Goal: Ask a question

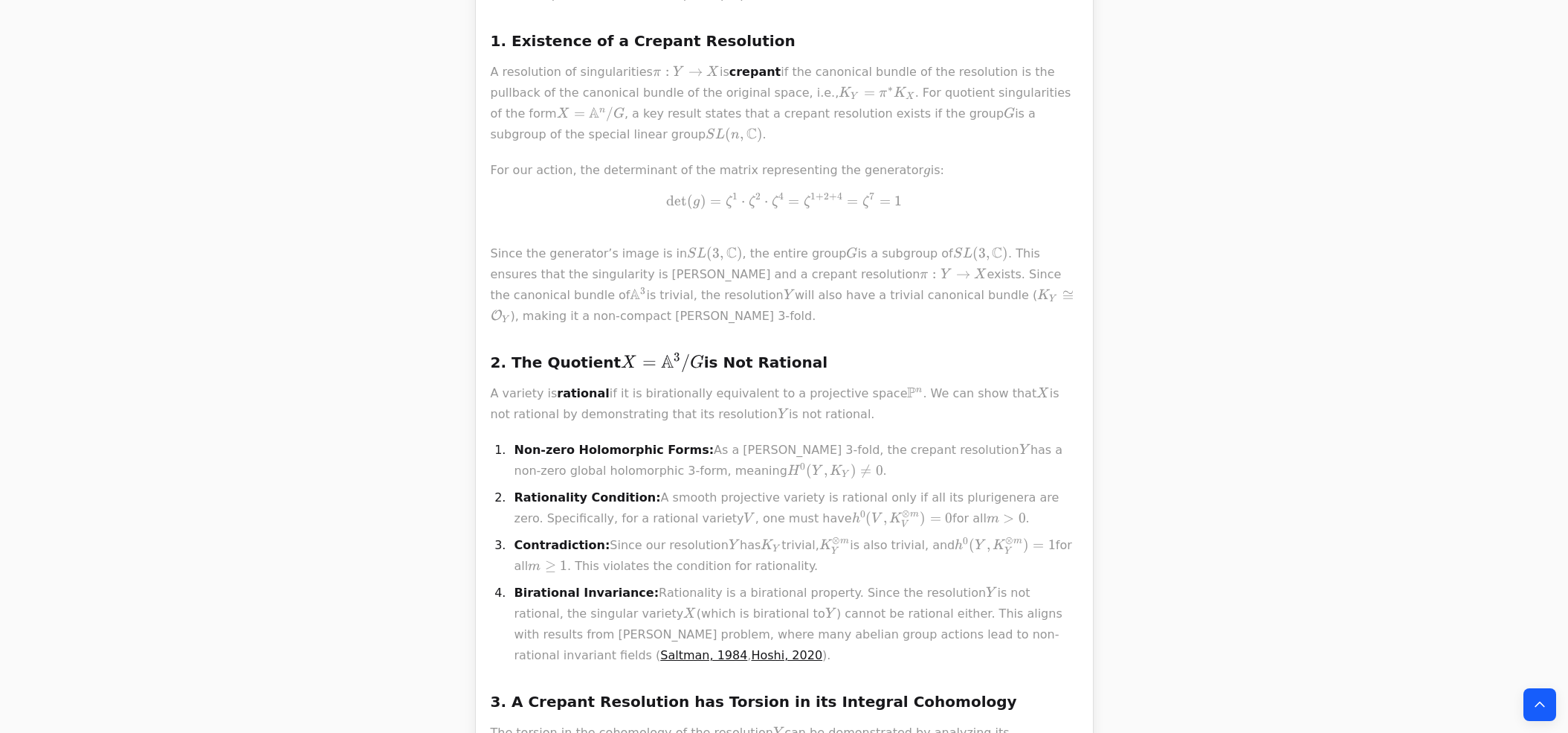
click at [609, 163] on p "For our action, the determinant of the matrix representing the generator g g g …" at bounding box center [784, 244] width 587 height 167
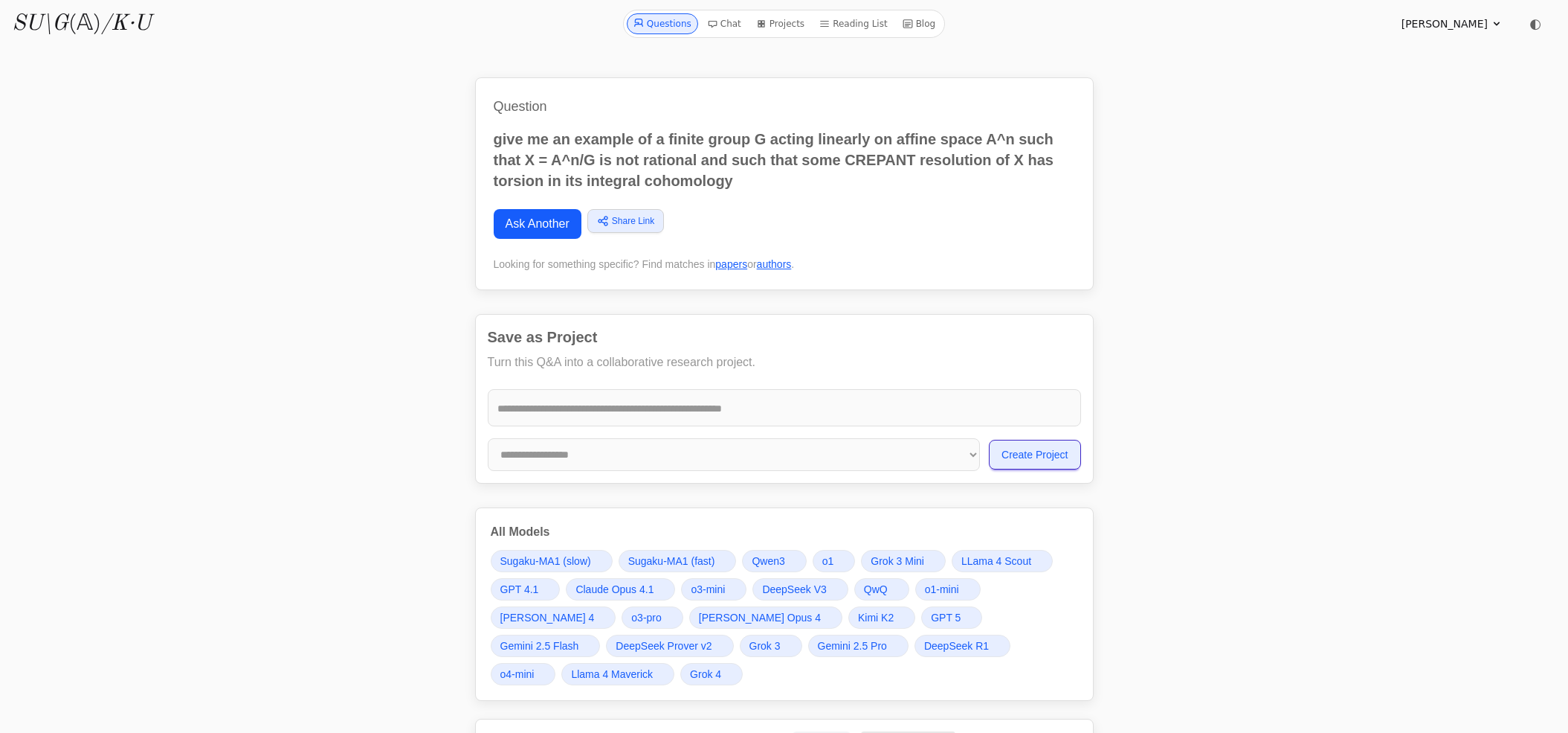
click at [512, 232] on link "Ask Another" at bounding box center [537, 224] width 88 height 30
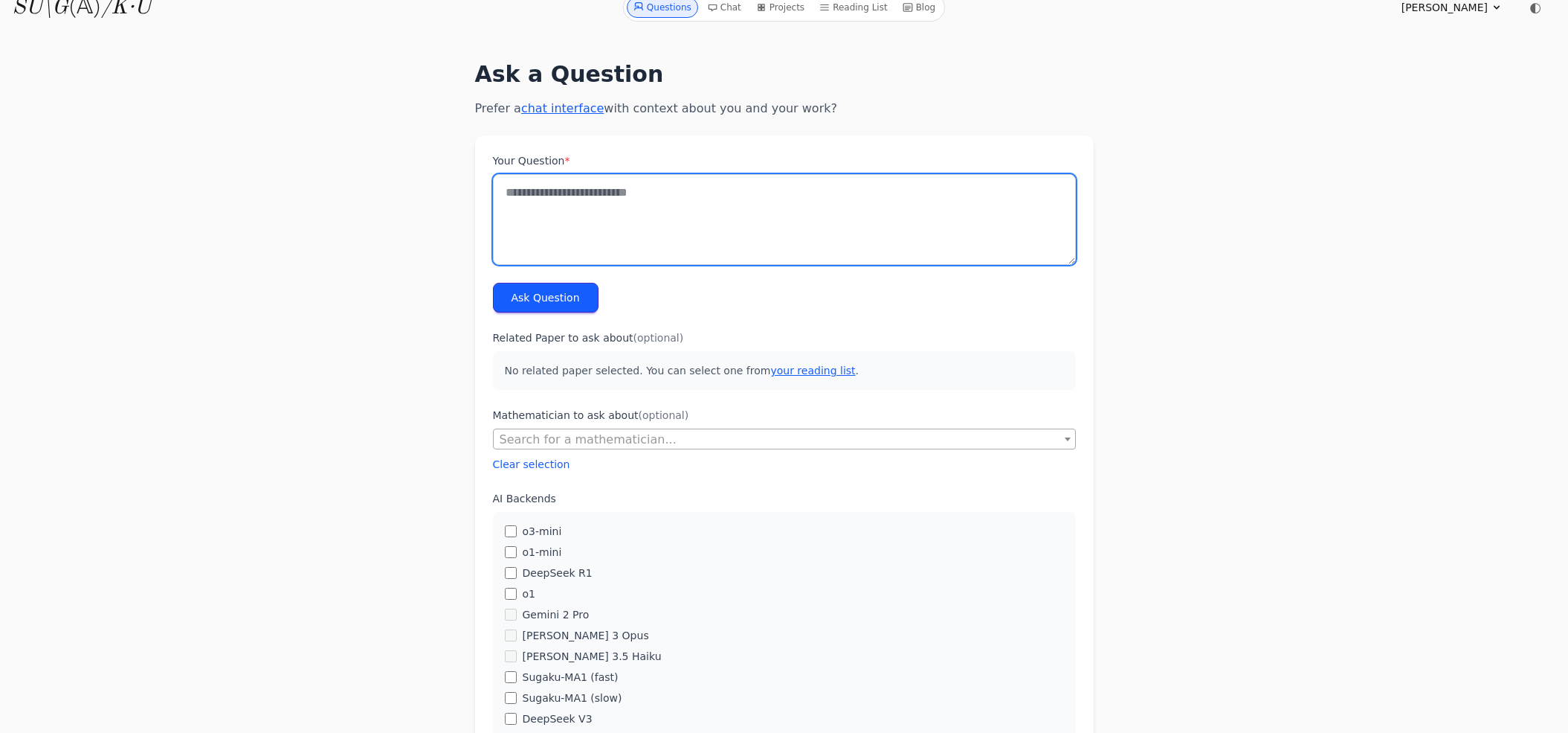
click at [512, 232] on textarea "Your Question *" at bounding box center [784, 219] width 583 height 91
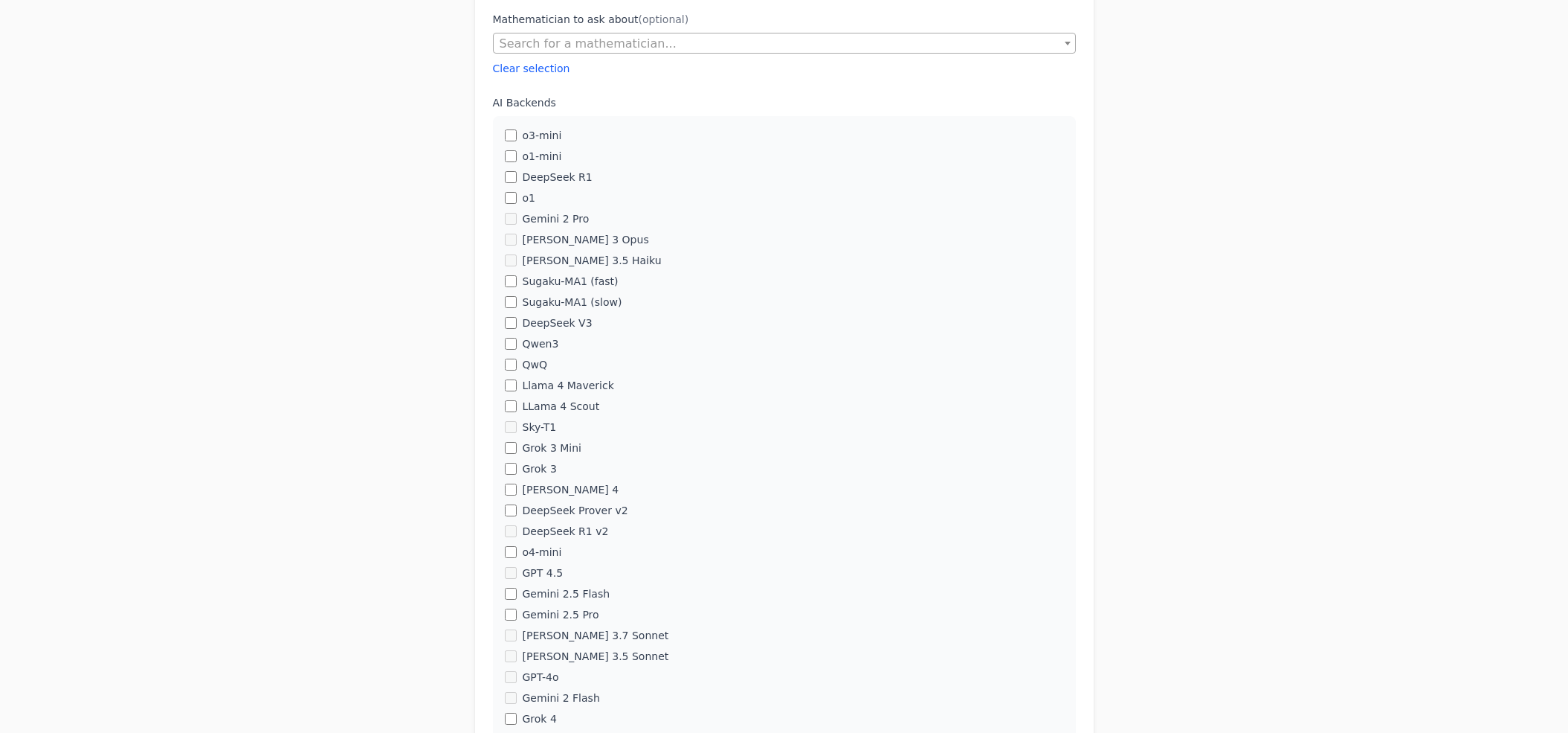
scroll to position [412, 0]
click at [517, 172] on div "DeepSeek R1" at bounding box center [784, 179] width 559 height 15
click at [516, 453] on div "Grok 3 Mini" at bounding box center [784, 452] width 559 height 15
click at [516, 473] on div "Grok 3" at bounding box center [784, 473] width 559 height 15
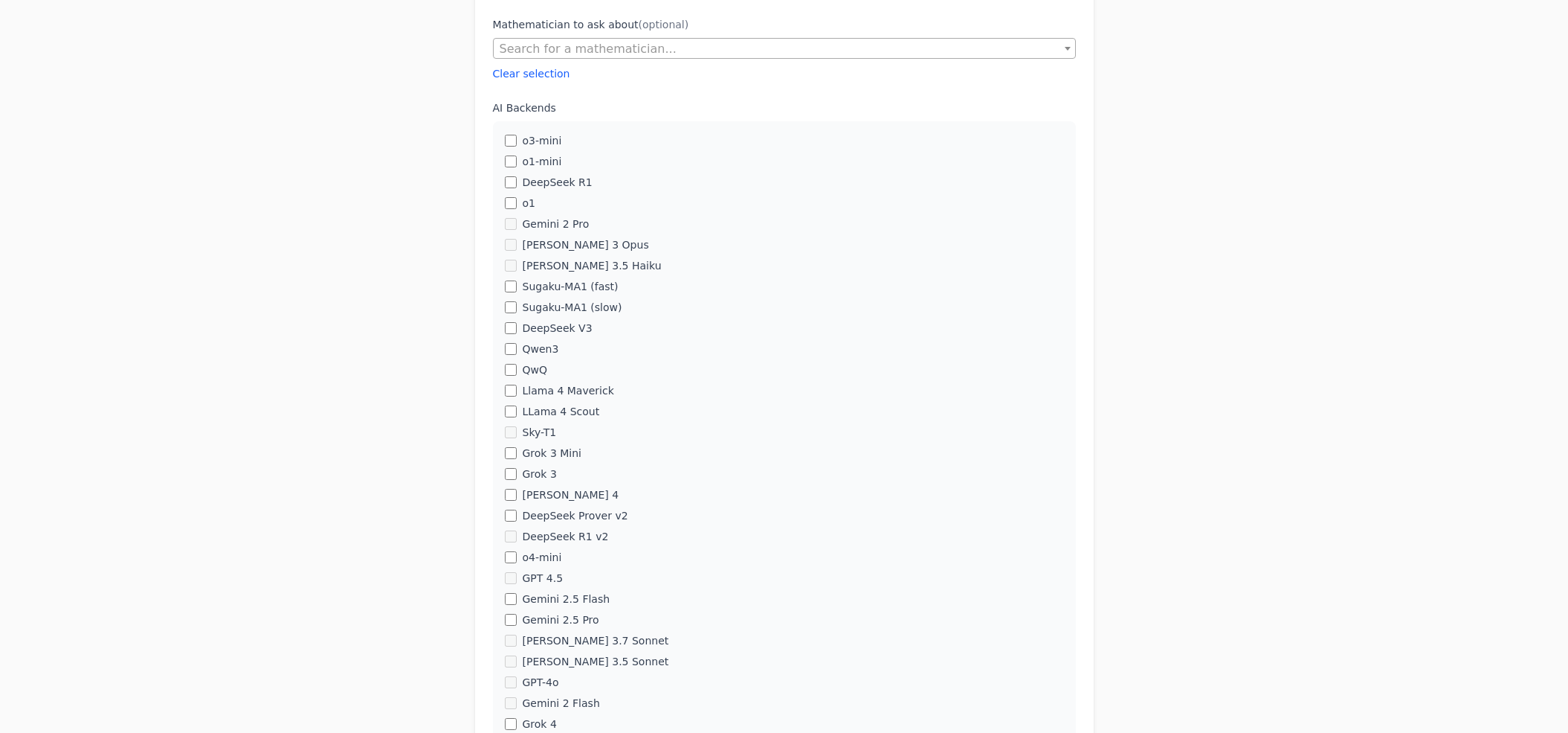
scroll to position [404, 0]
click at [512, 489] on div "[PERSON_NAME] 4" at bounding box center [784, 496] width 559 height 15
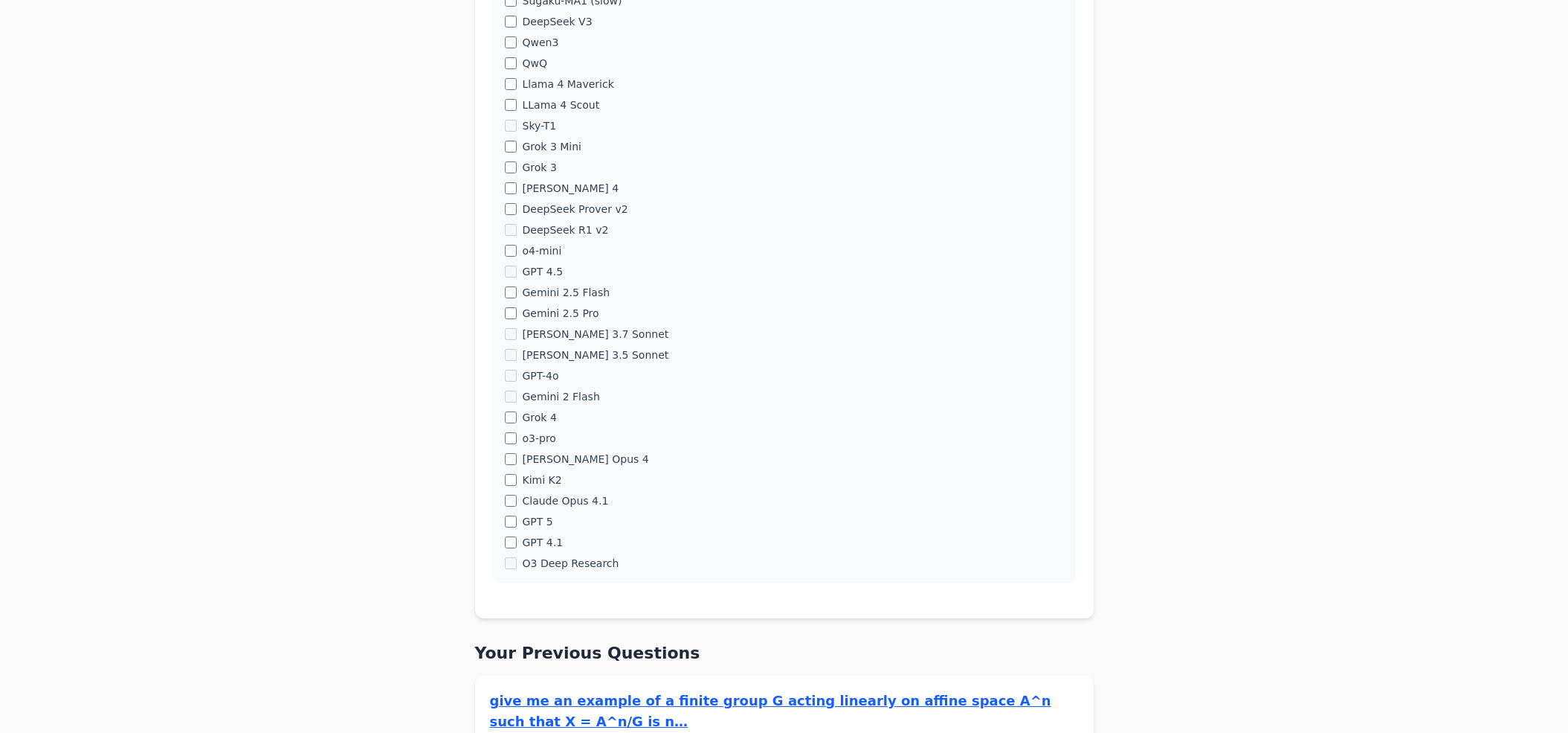
scroll to position [732, 0]
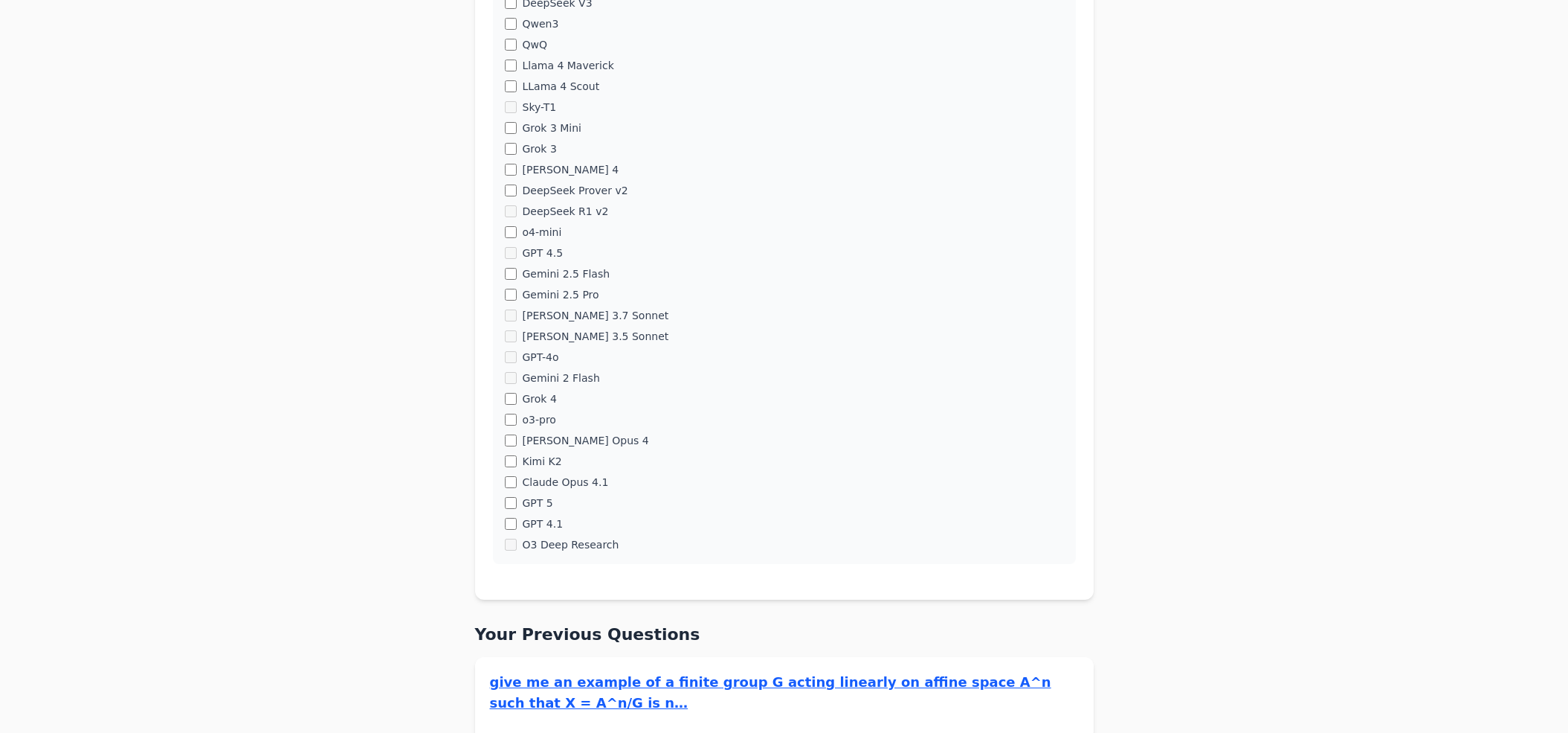
click at [509, 510] on div "GPT 5" at bounding box center [784, 503] width 559 height 15
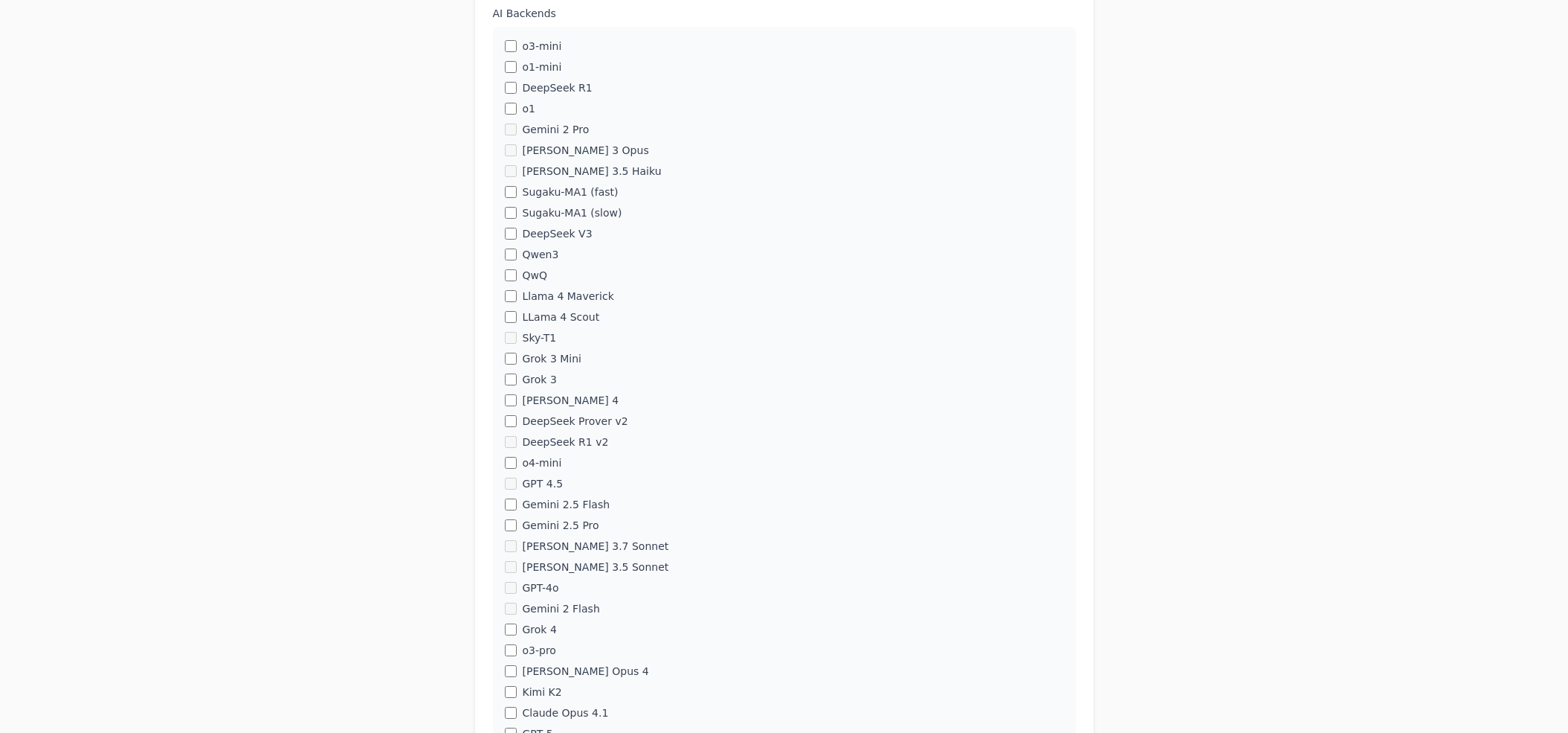
scroll to position [493, 0]
click at [509, 672] on div "Claude Opus 4" at bounding box center [784, 679] width 559 height 15
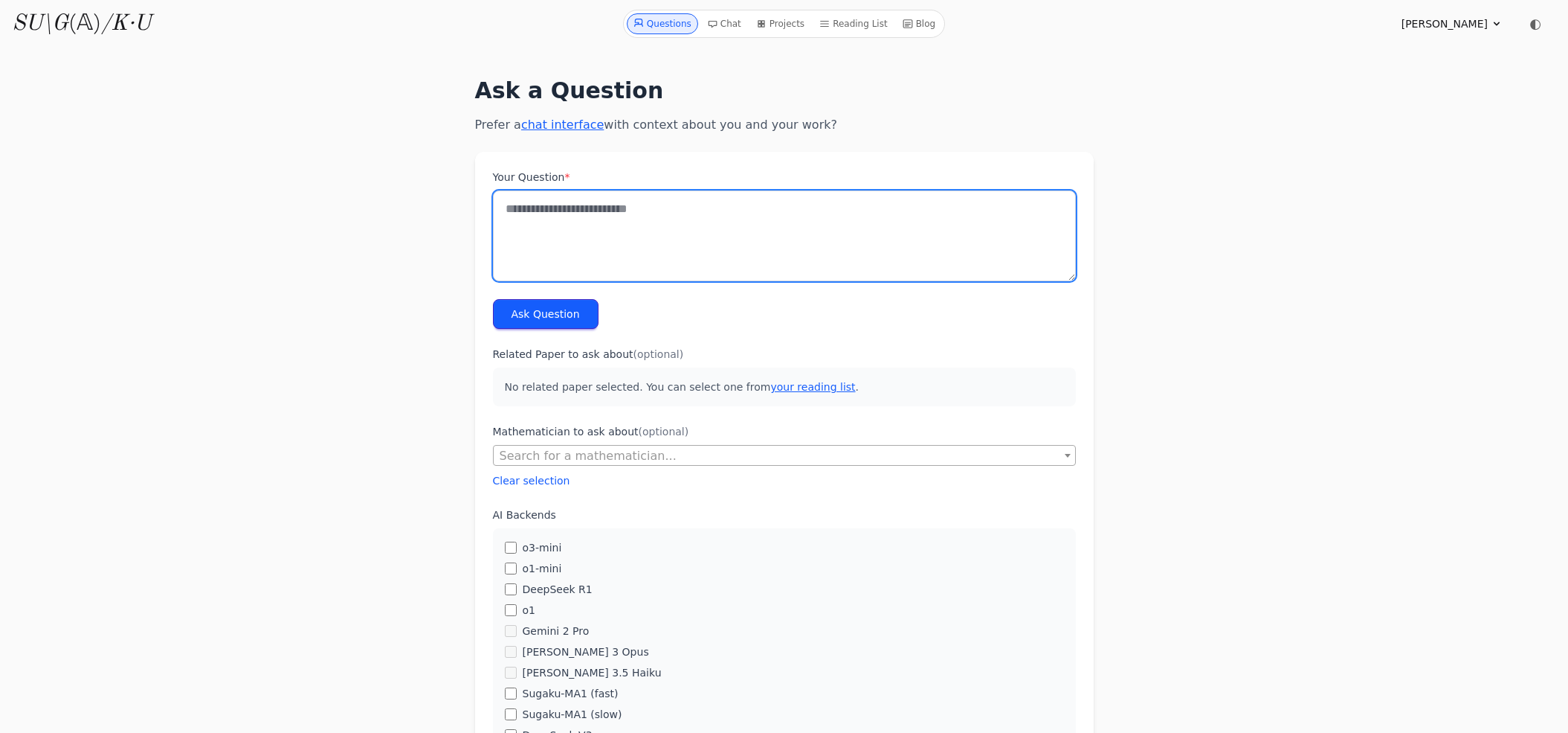
scroll to position [2, 0]
click at [663, 258] on textarea "Your Question *" at bounding box center [784, 234] width 583 height 91
type textarea "**********"
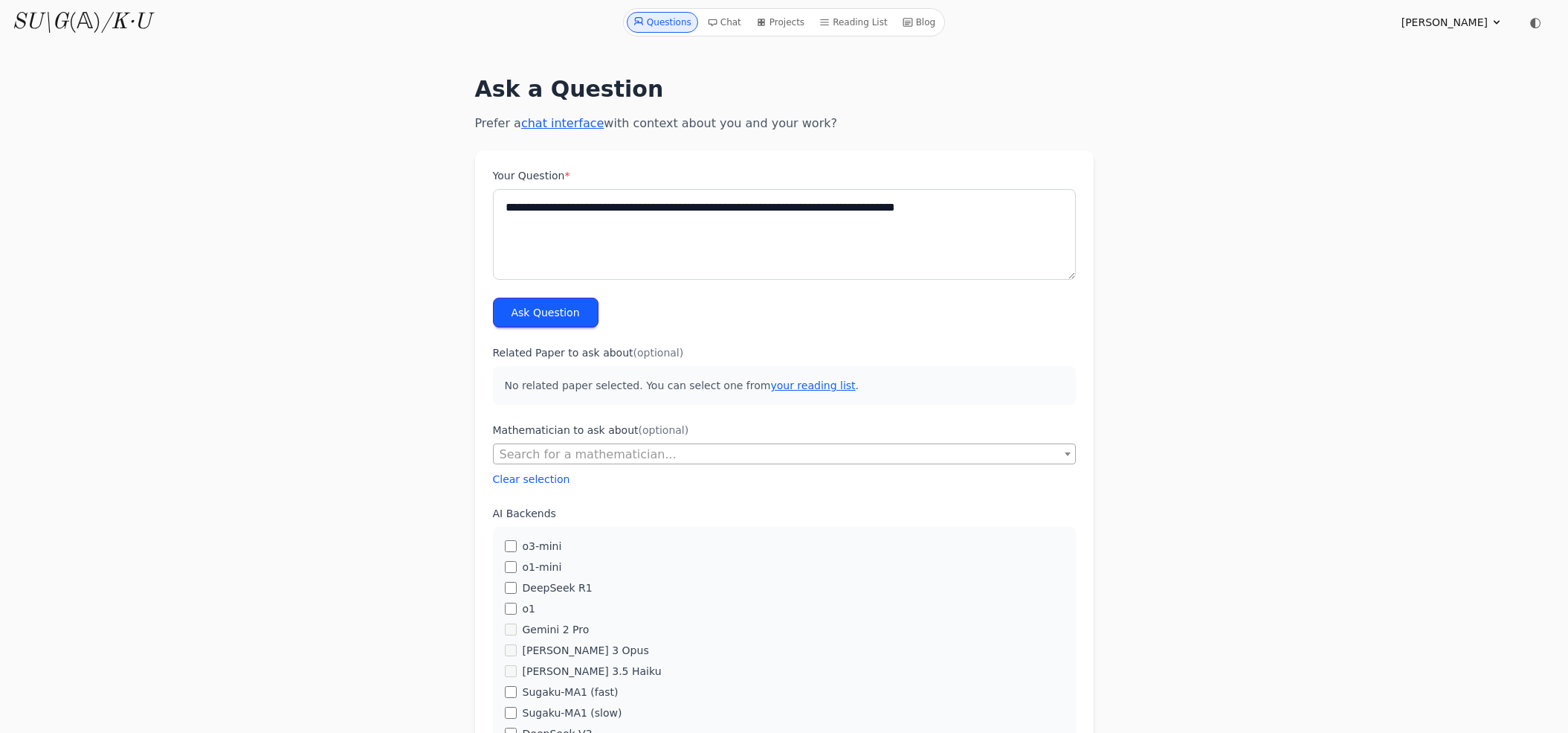
click at [574, 323] on button "Ask Question" at bounding box center [546, 312] width 106 height 30
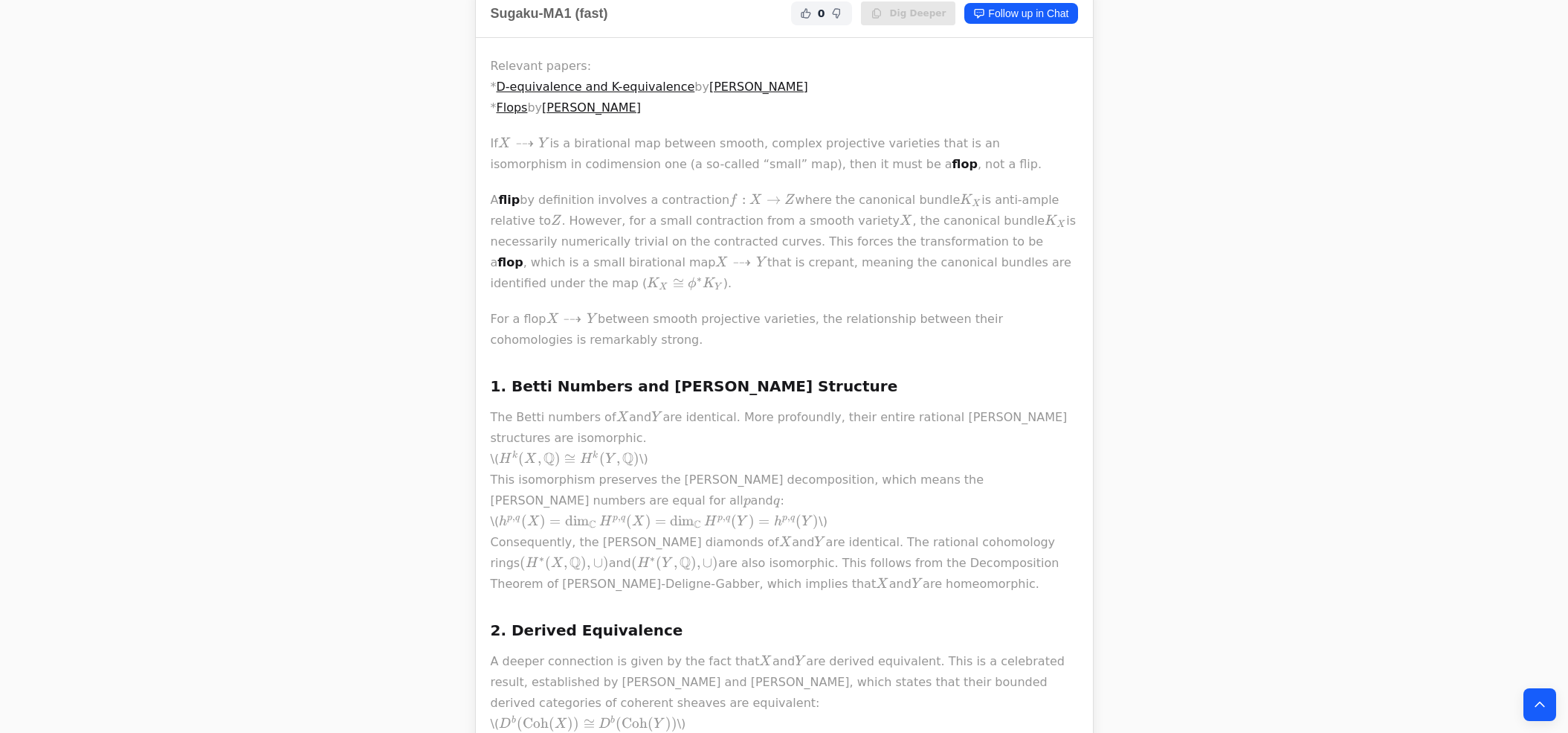
scroll to position [626, 0]
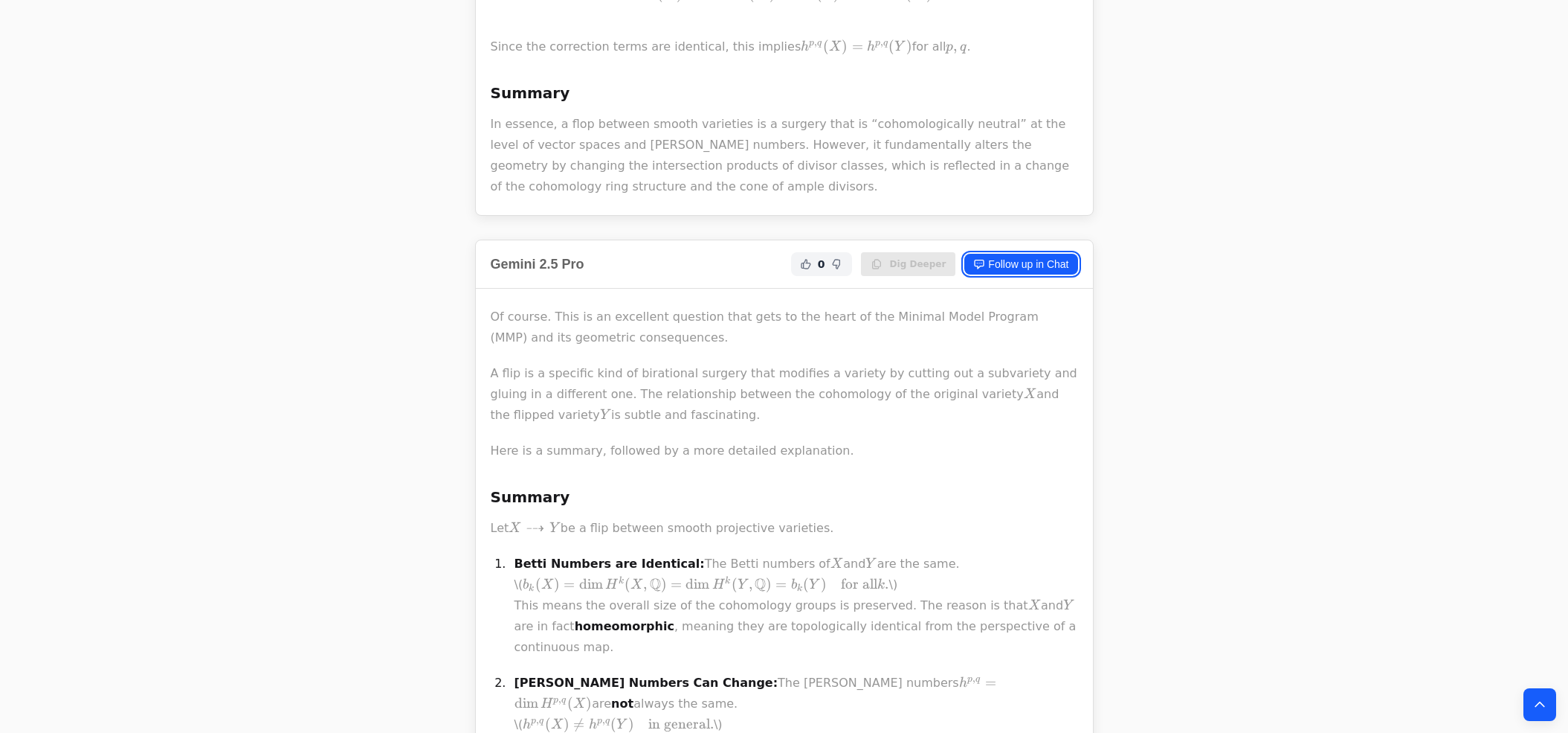
scroll to position [3353, 0]
click at [998, 251] on link "Follow up in Chat" at bounding box center [1020, 261] width 113 height 21
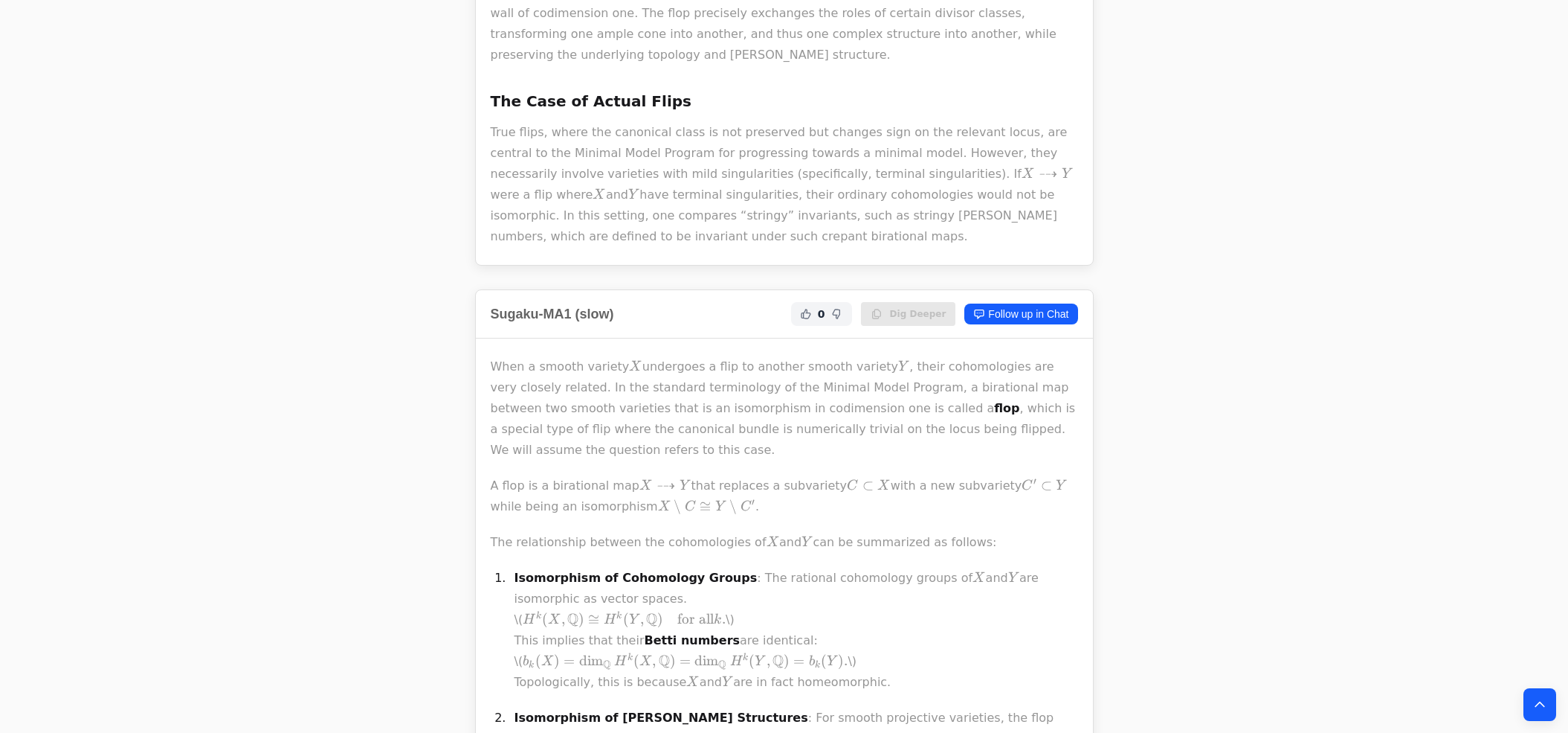
scroll to position [1576, 0]
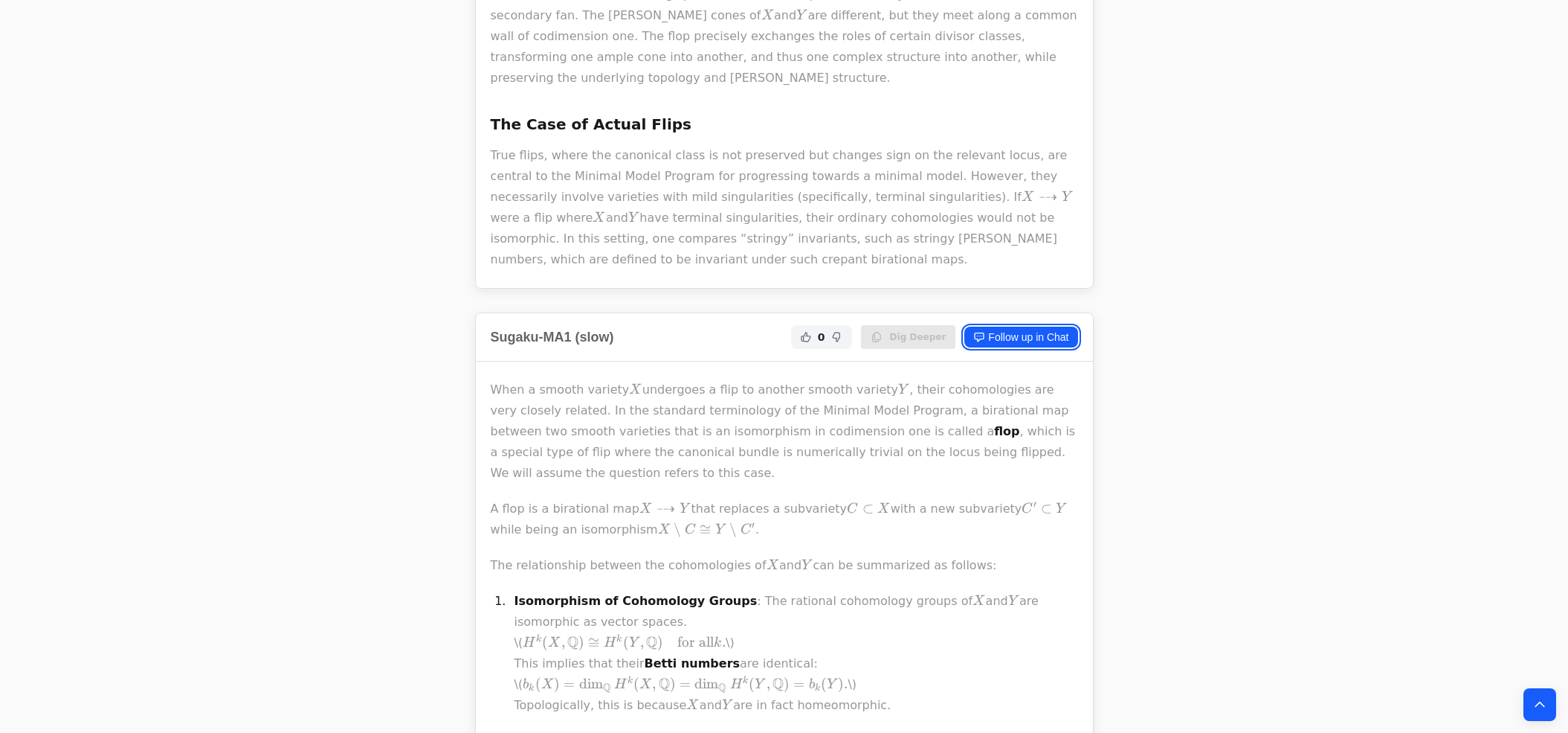
click at [1002, 327] on link "Follow up in Chat" at bounding box center [1020, 337] width 113 height 21
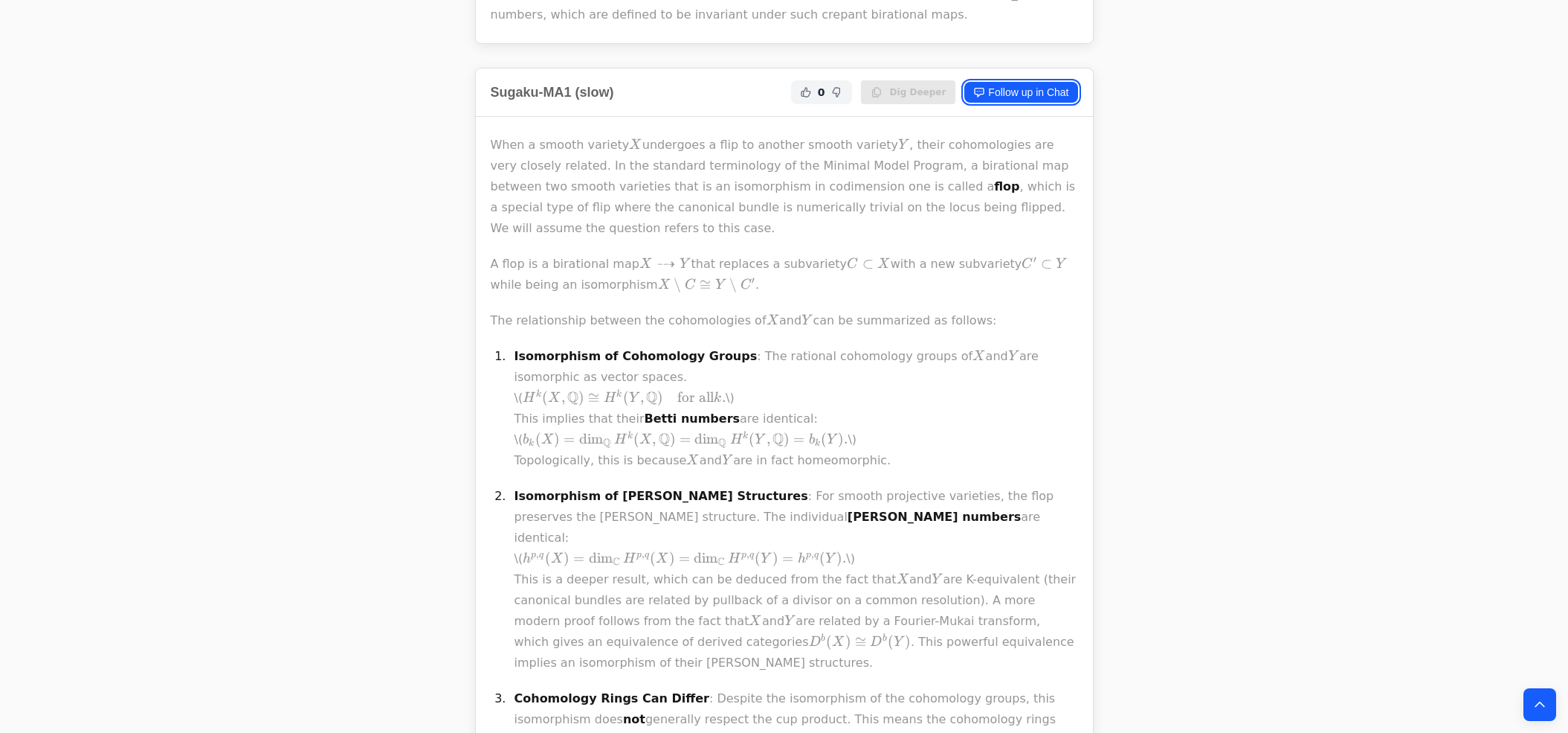
scroll to position [1751, 0]
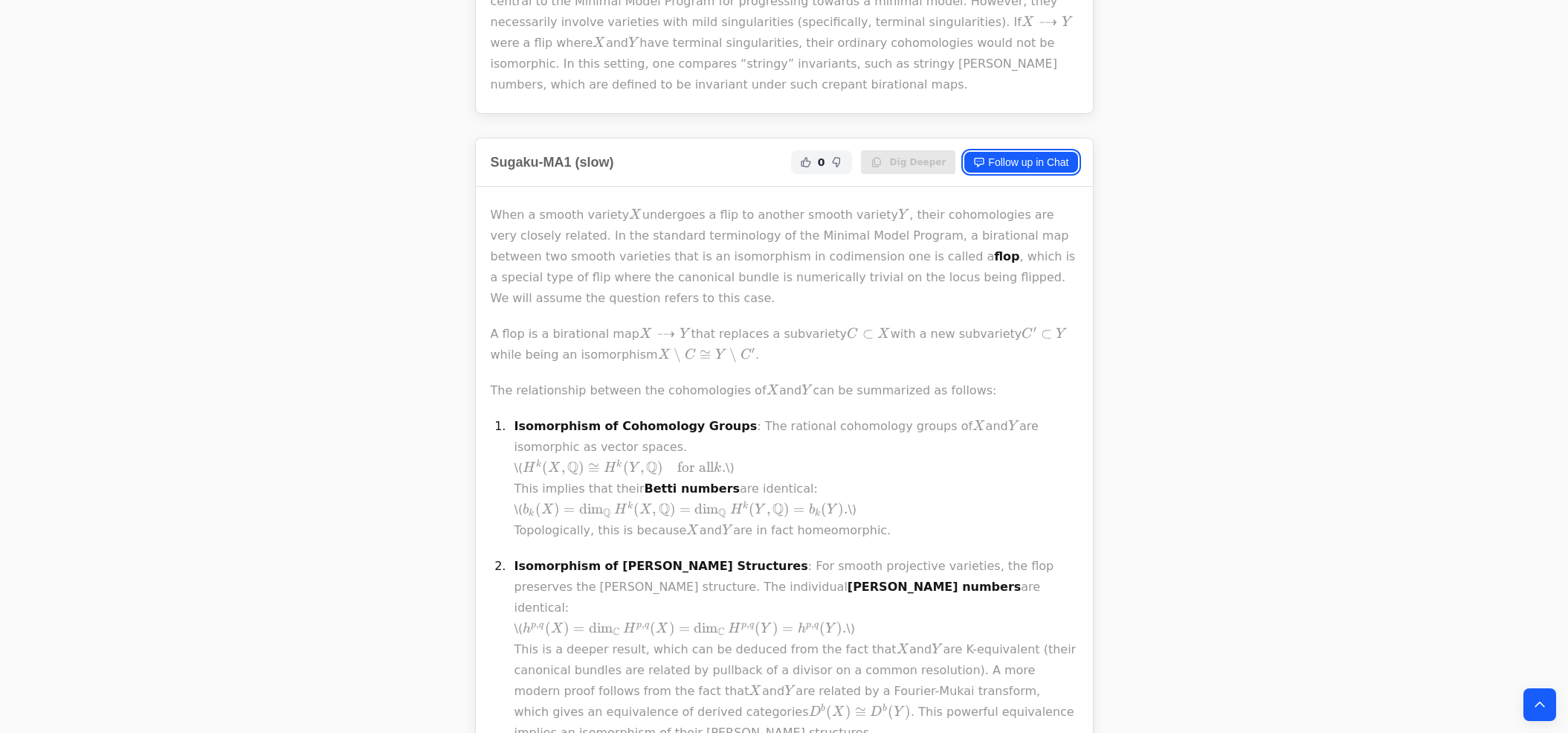
click at [1001, 152] on link "Follow up in Chat" at bounding box center [1020, 162] width 113 height 21
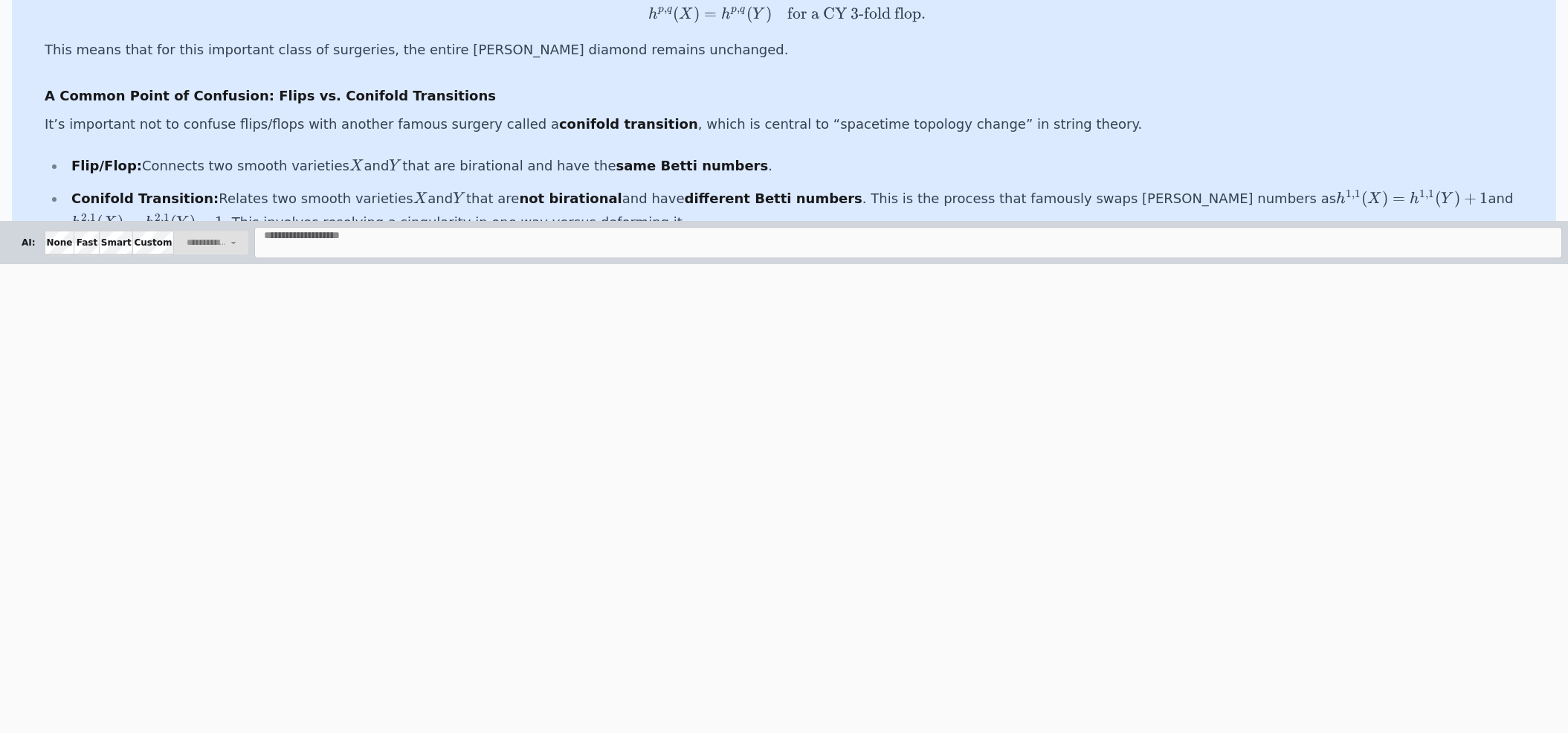
scroll to position [538, 0]
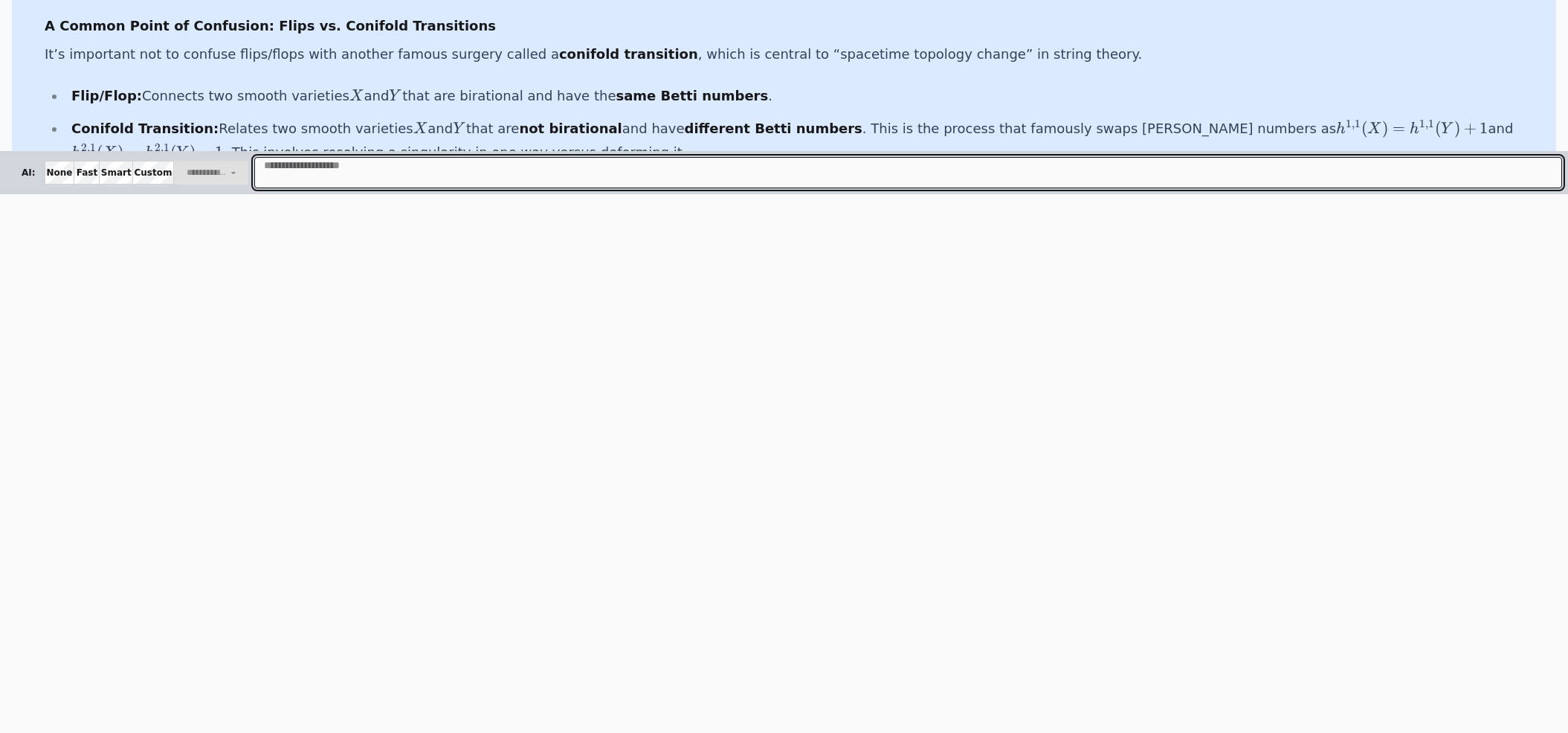
click at [309, 167] on textarea "Message" at bounding box center [908, 173] width 1307 height 31
type textarea "**********"
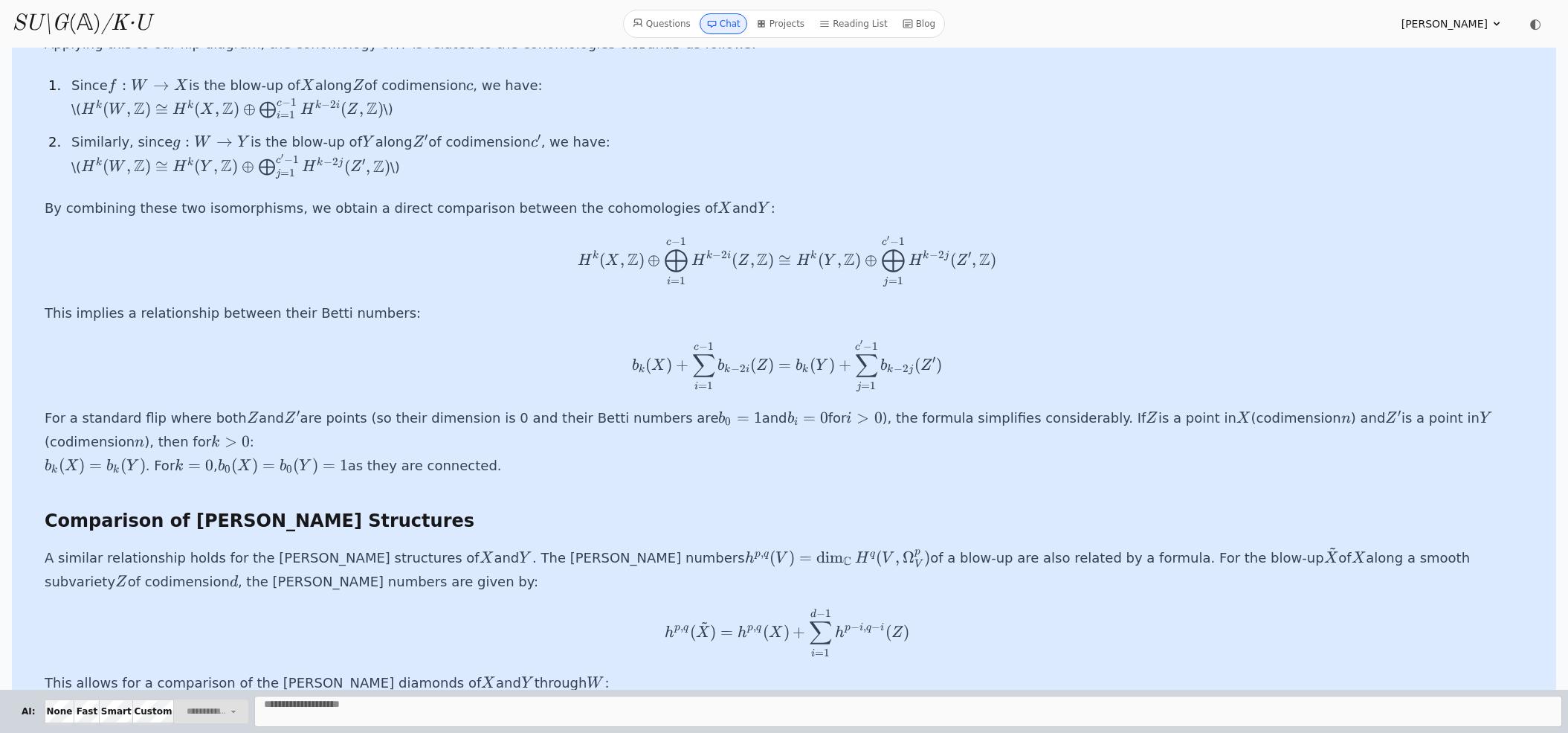
scroll to position [7917, 0]
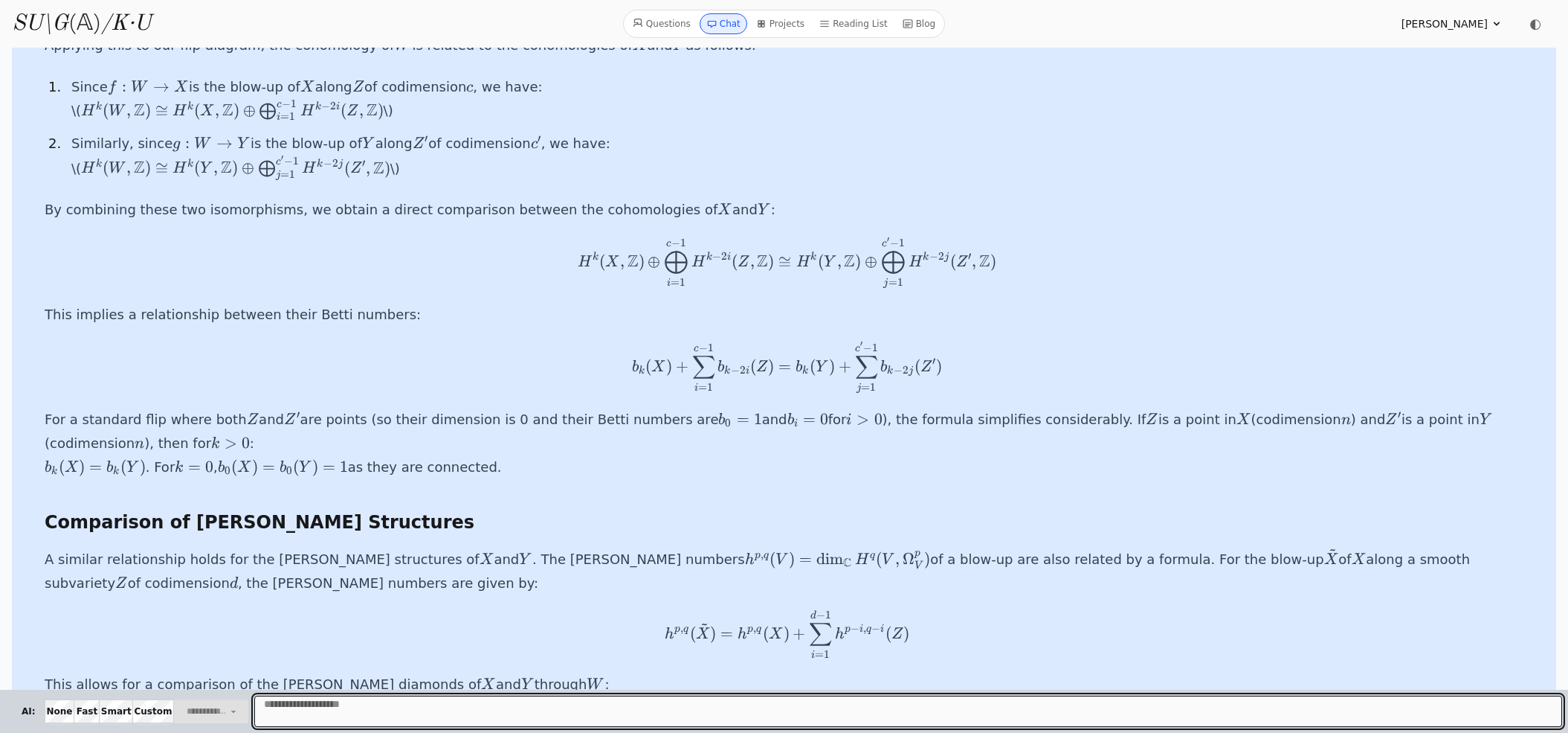
click at [383, 703] on textarea "Message" at bounding box center [908, 711] width 1307 height 31
type textarea "**********"
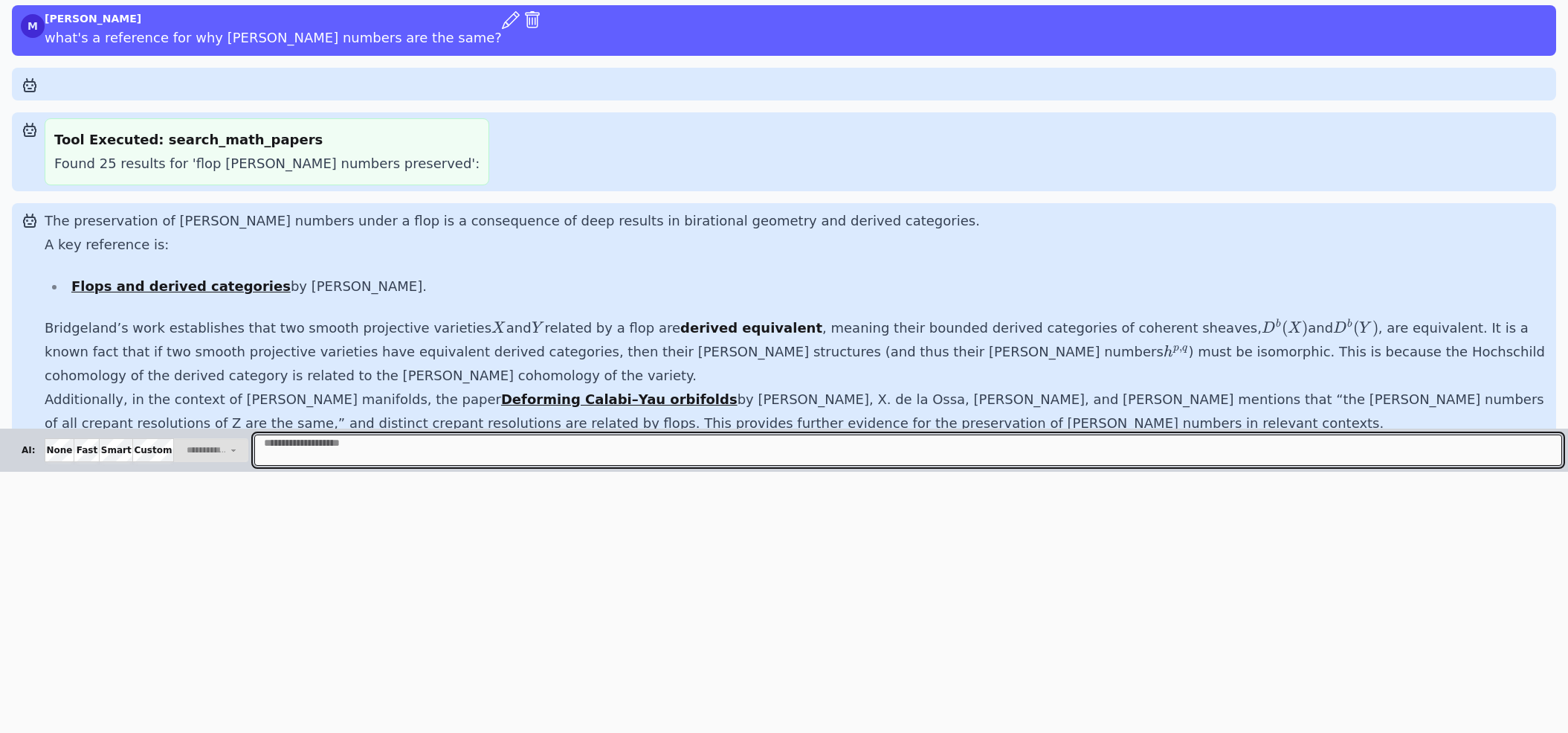
scroll to position [262, 0]
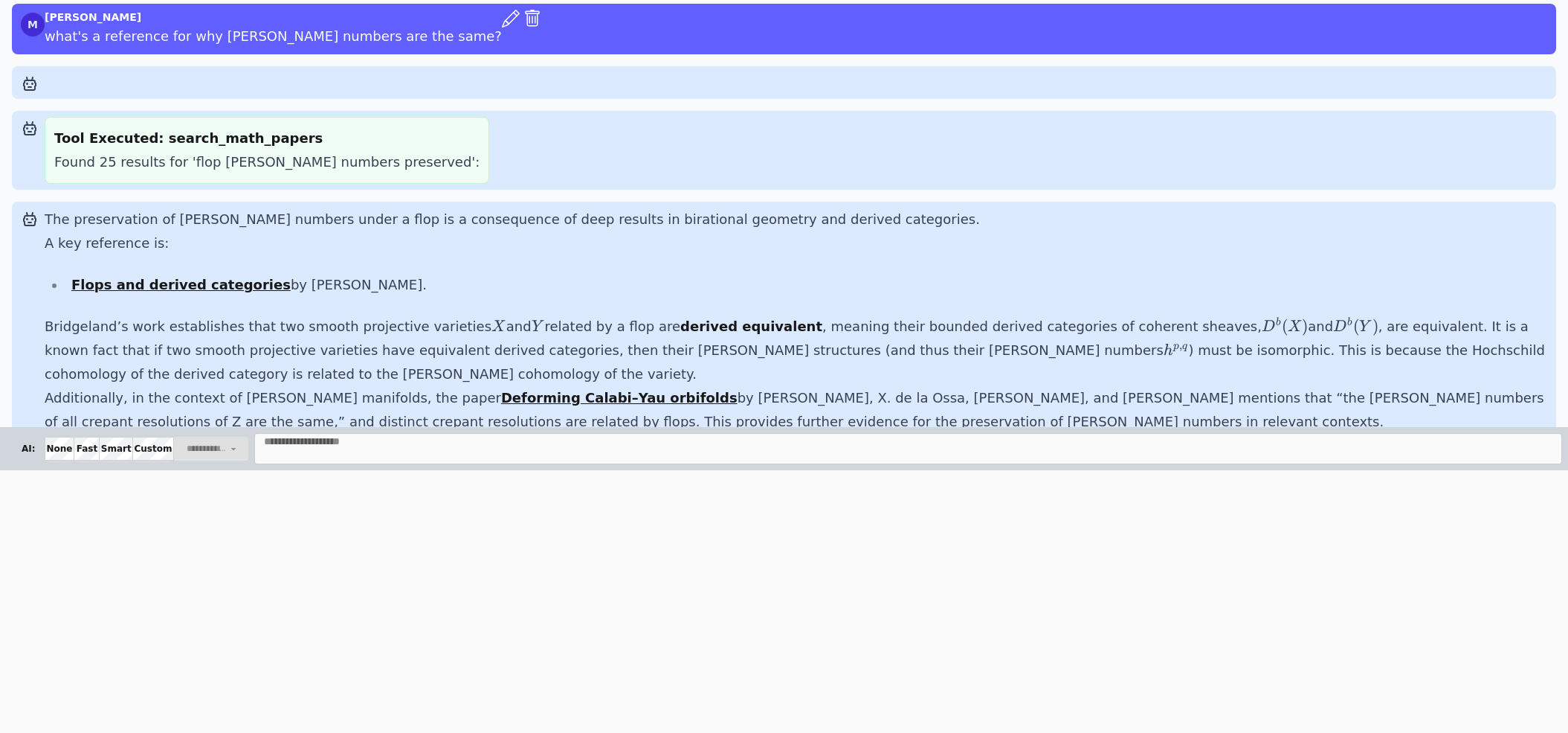
click at [228, 277] on strong "Flops and derived categories" at bounding box center [181, 285] width 219 height 16
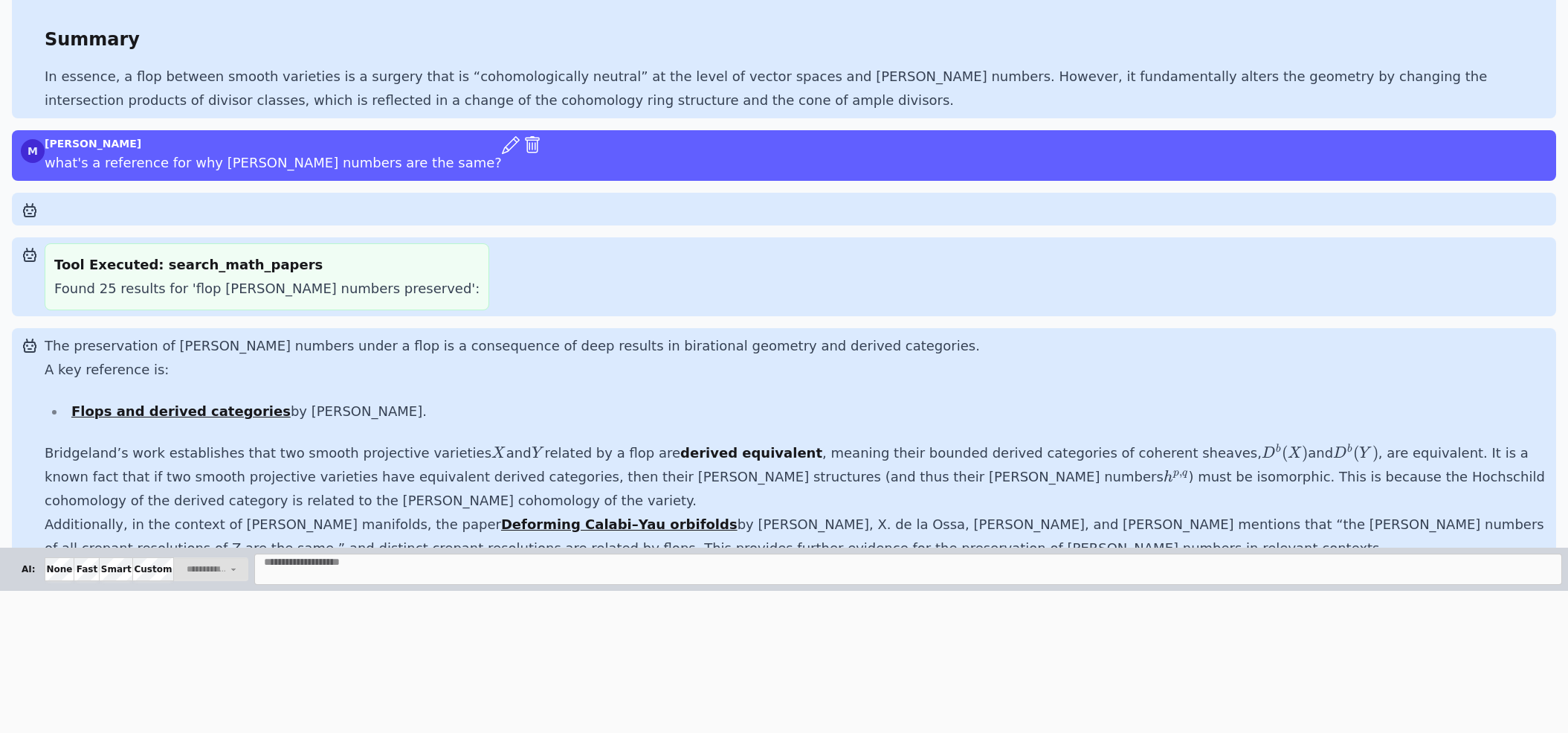
scroll to position [141, 0]
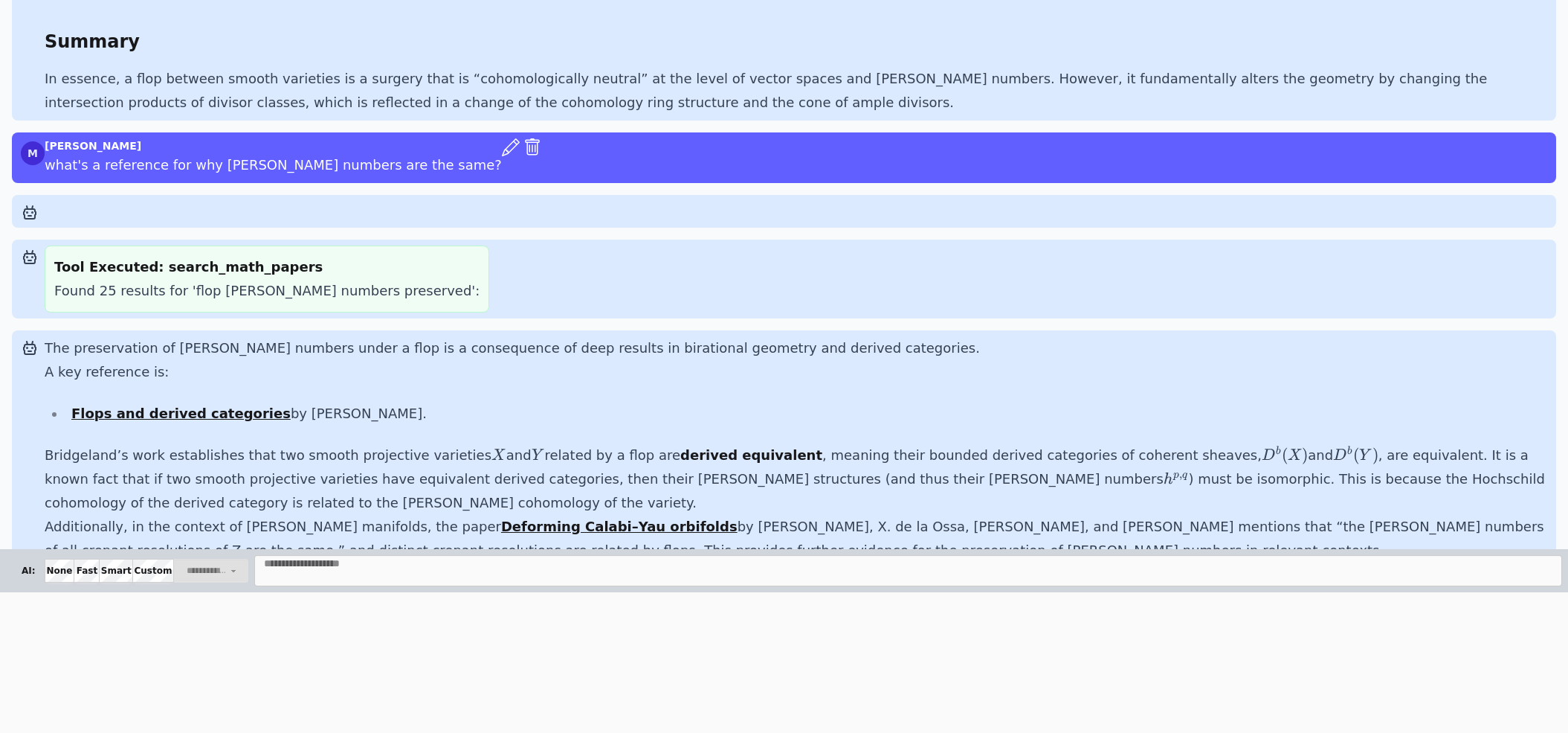
click at [531, 518] on strong "Deforming Calabi–Yau orbifolds" at bounding box center [619, 526] width 236 height 16
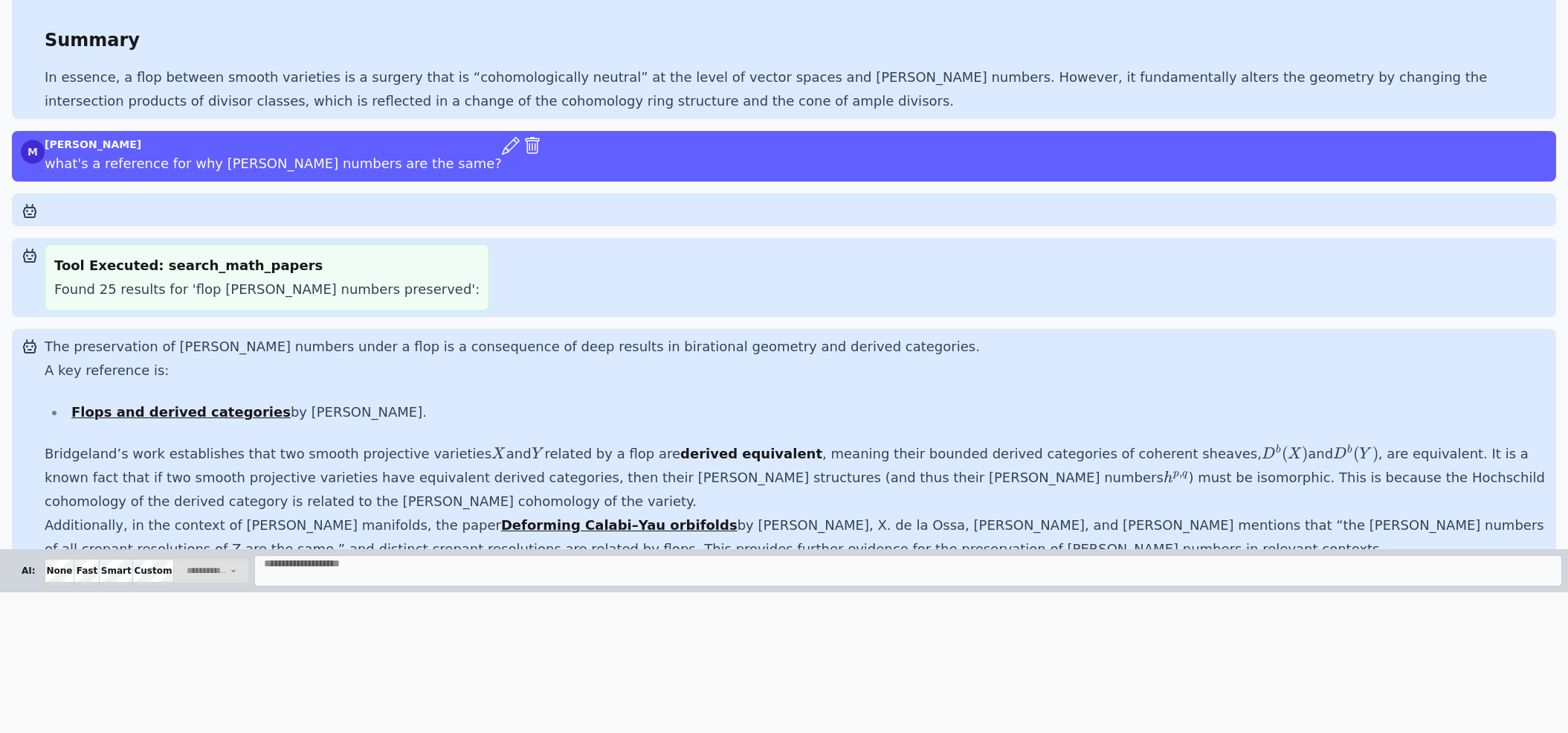
click at [215, 404] on strong "Flops and derived categories" at bounding box center [181, 412] width 219 height 16
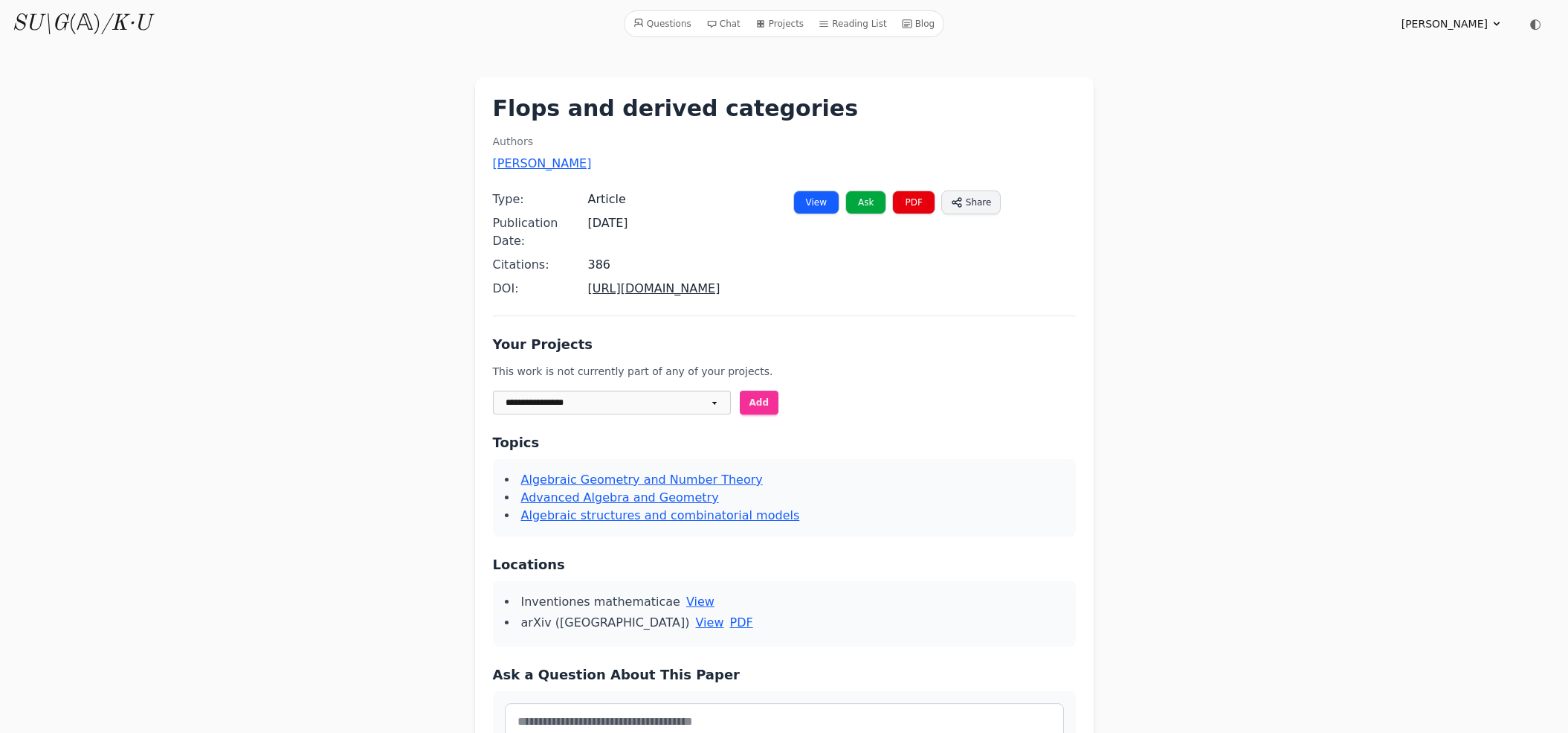
click at [901, 207] on link "PDF" at bounding box center [913, 202] width 42 height 24
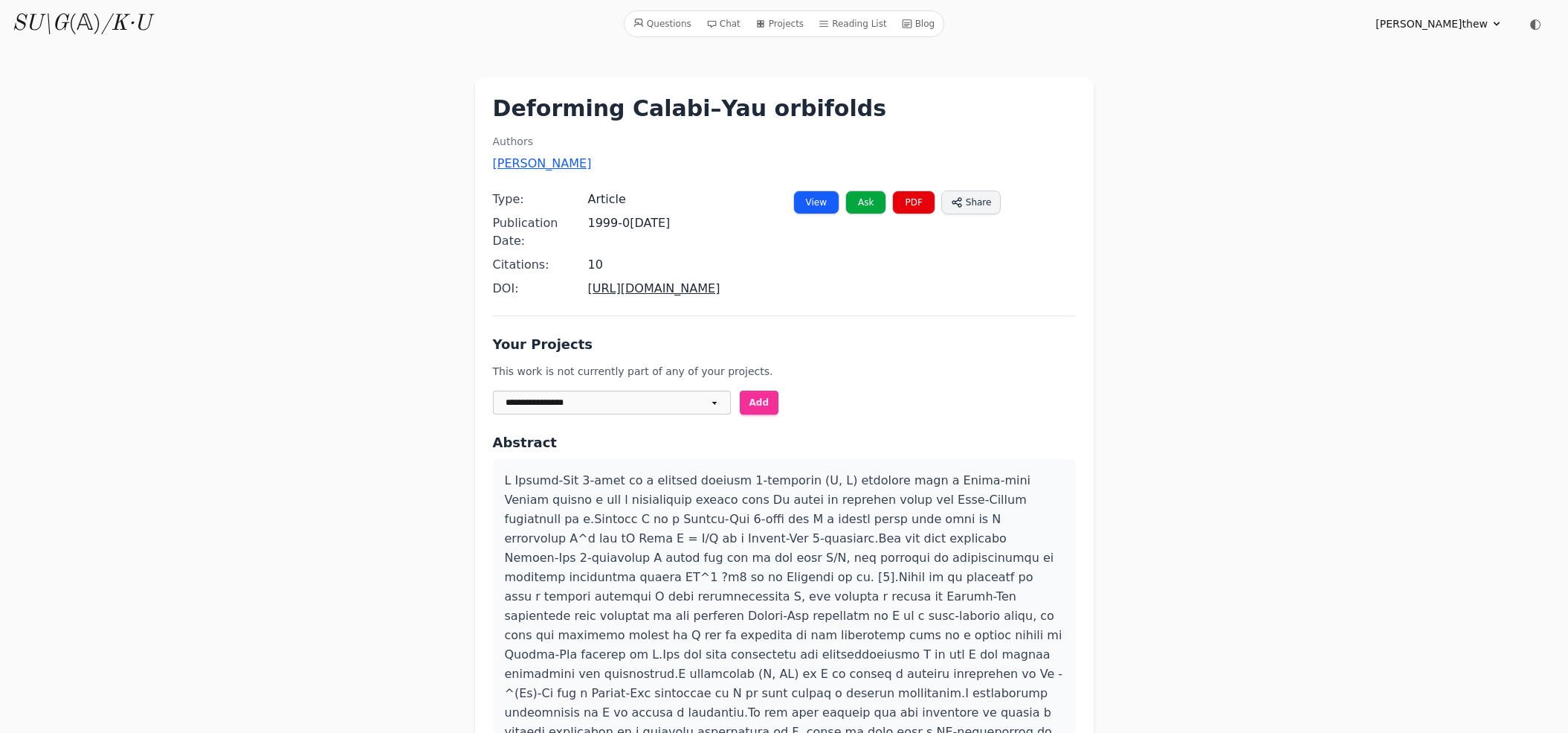
click at [914, 198] on link "PDF" at bounding box center [913, 202] width 42 height 24
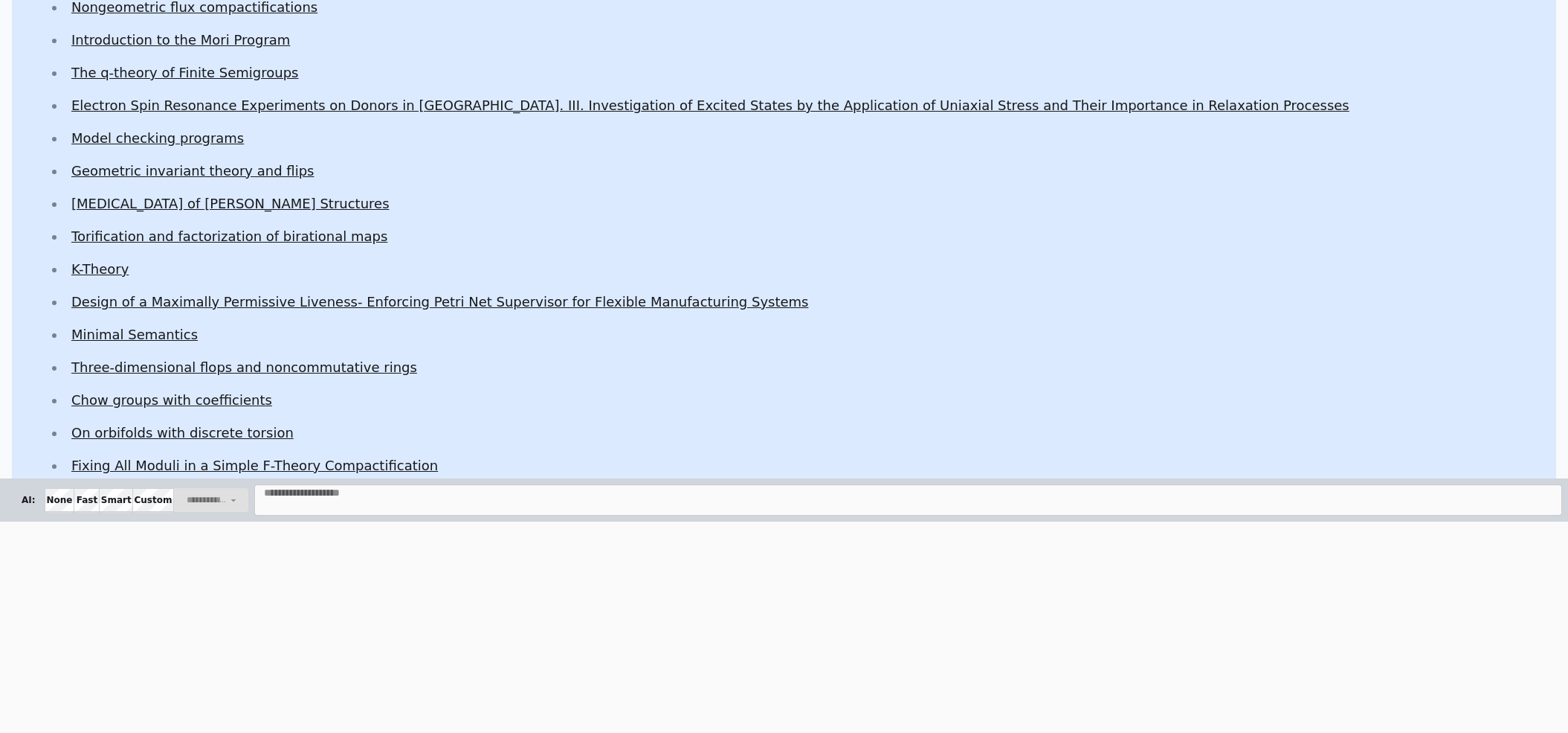
scroll to position [1428, 0]
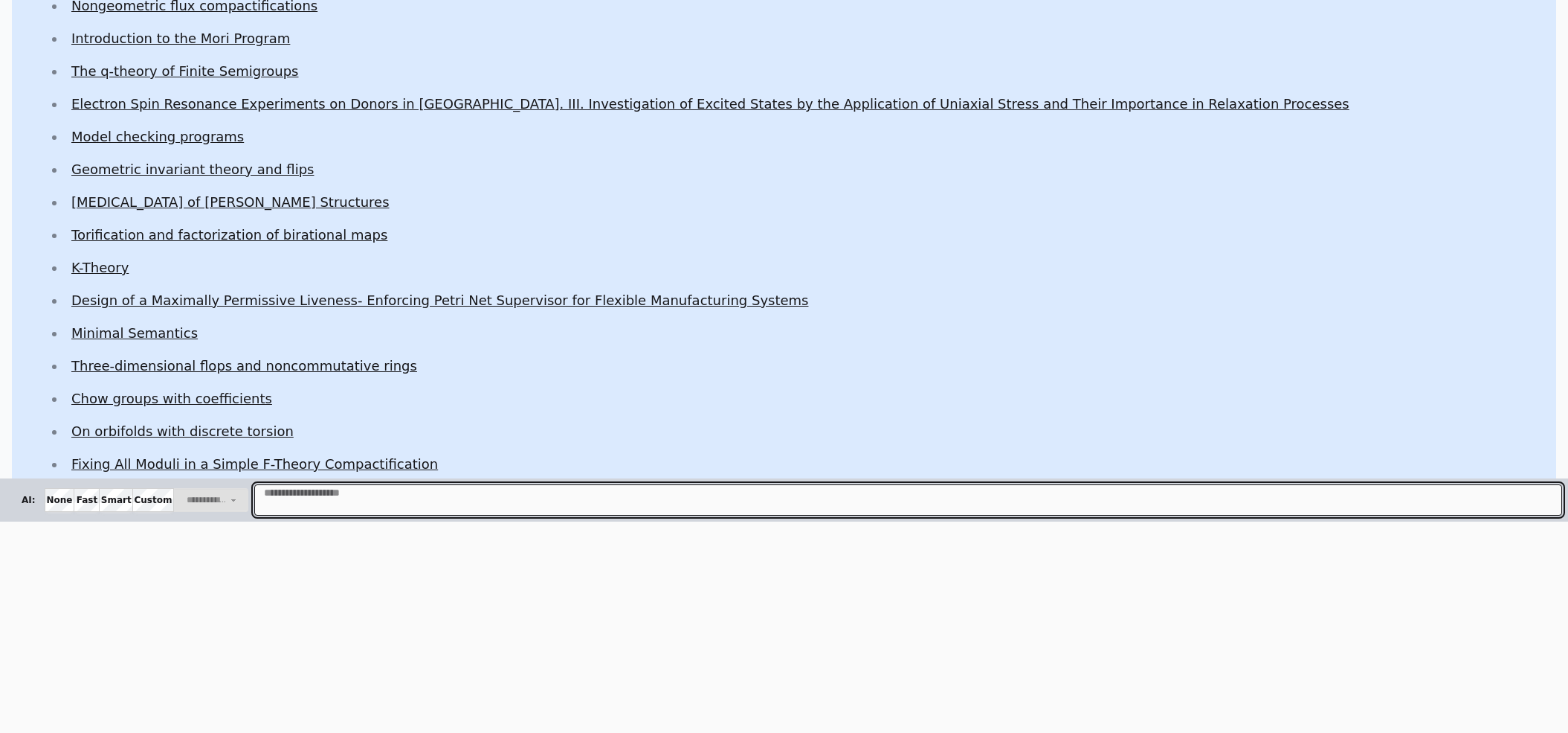
click at [565, 495] on textarea "Message" at bounding box center [908, 500] width 1307 height 31
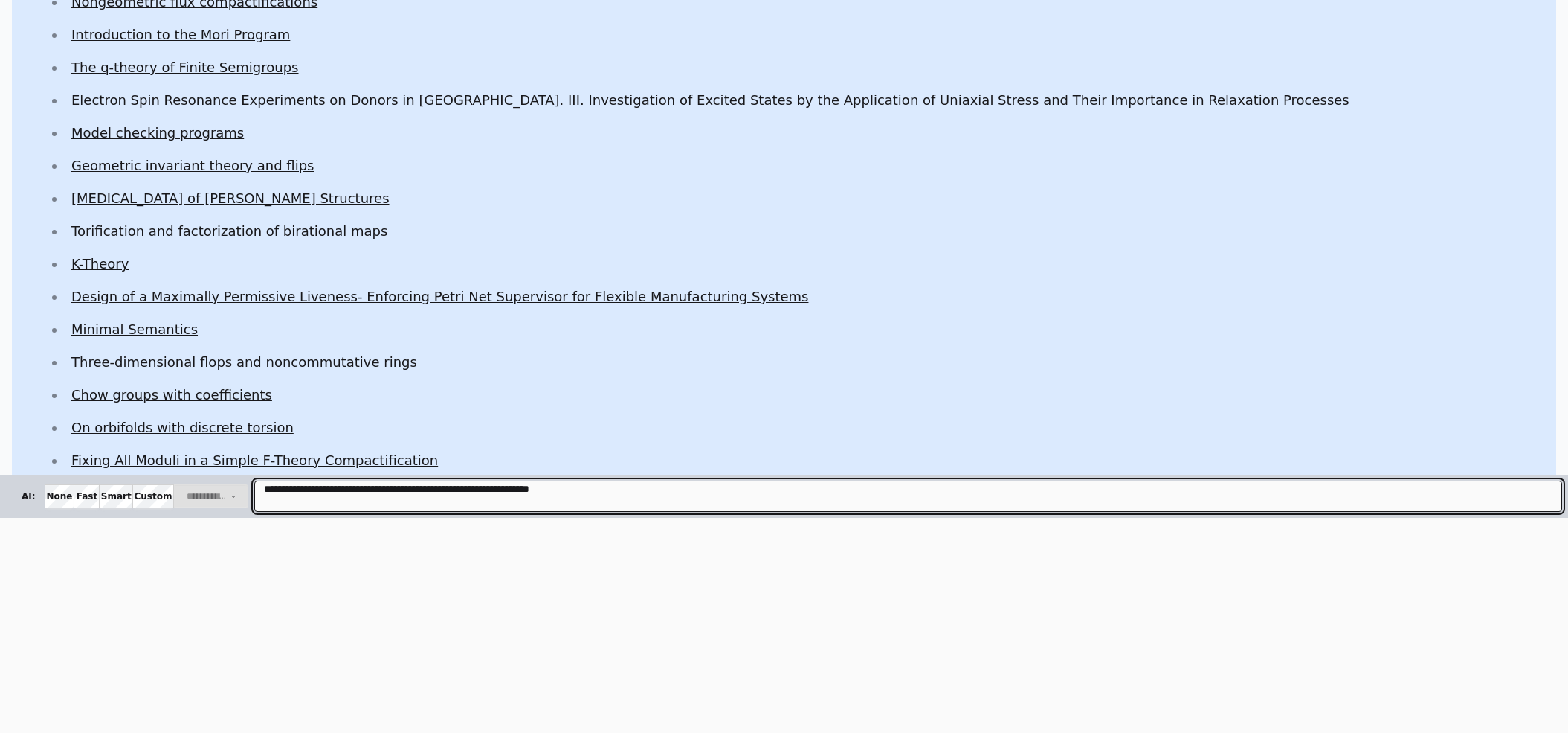
type textarea "**********"
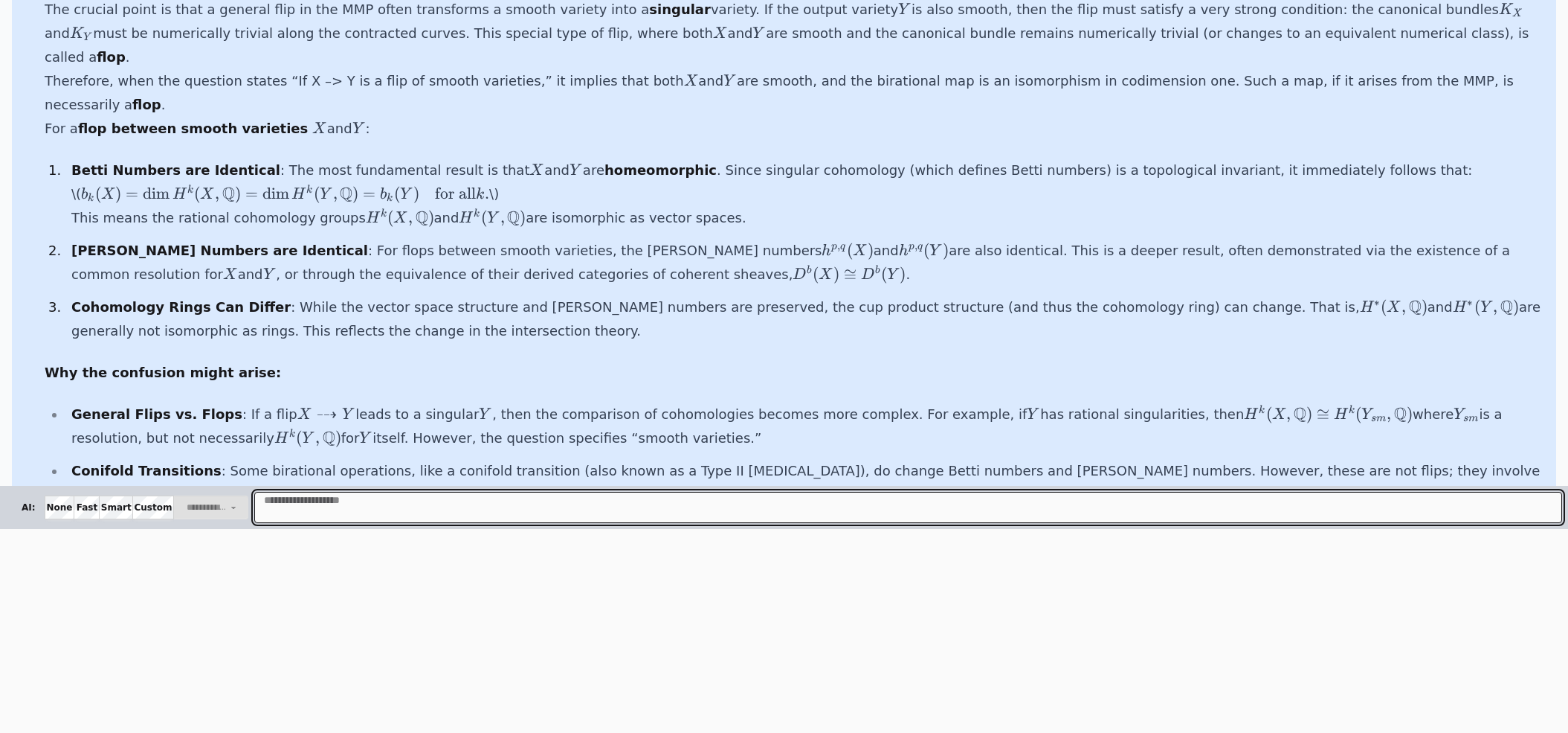
scroll to position [10158, 0]
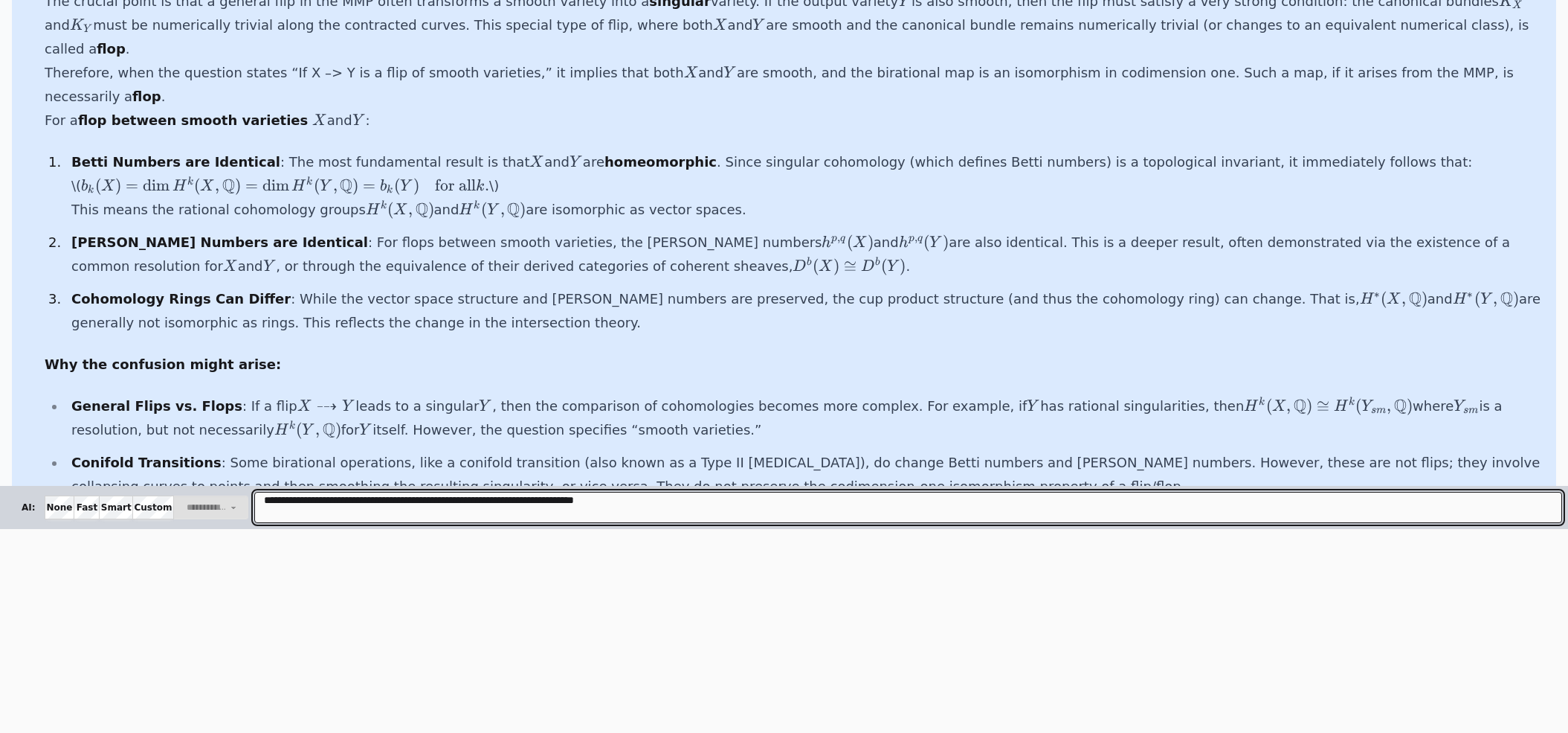
type textarea "**********"
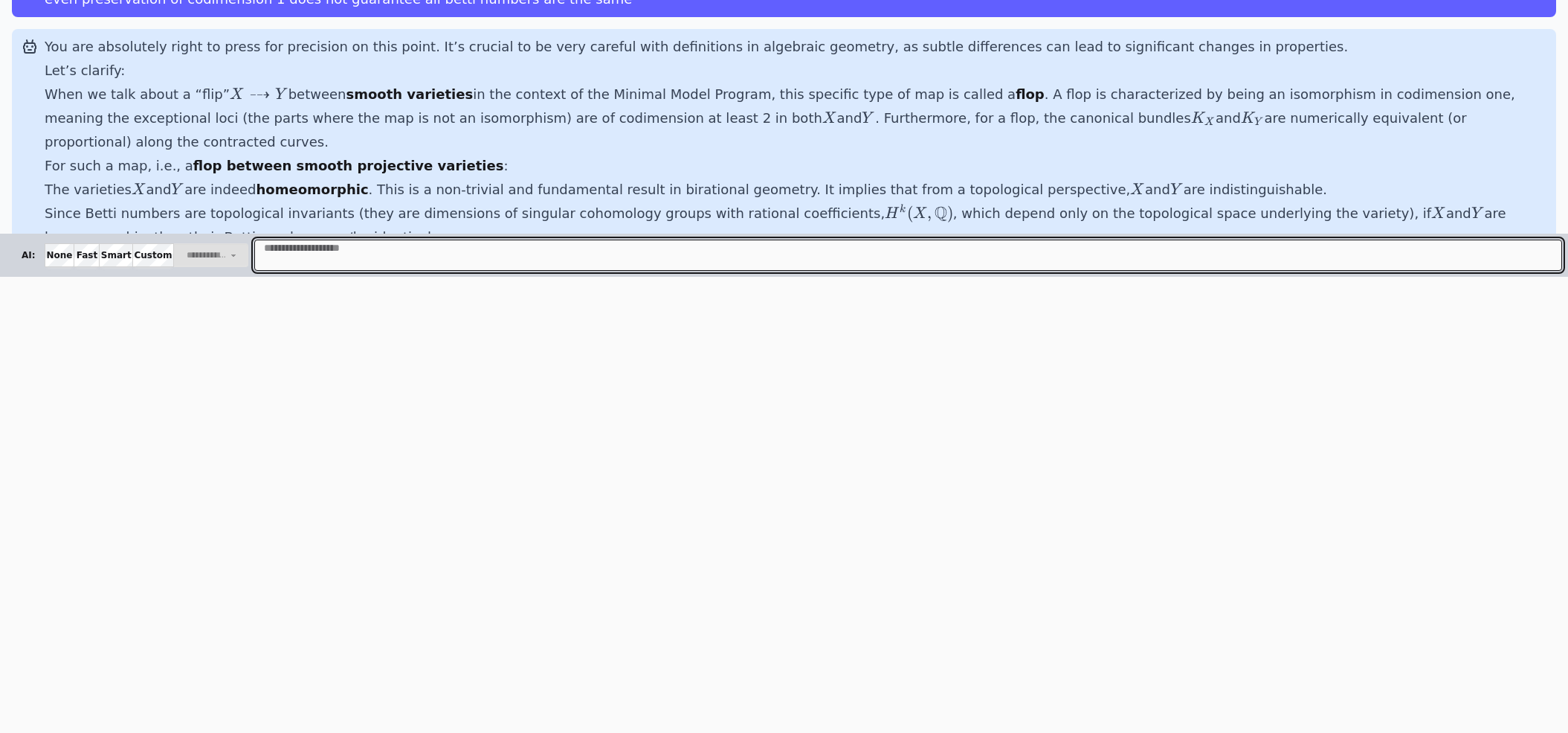
scroll to position [10522, 0]
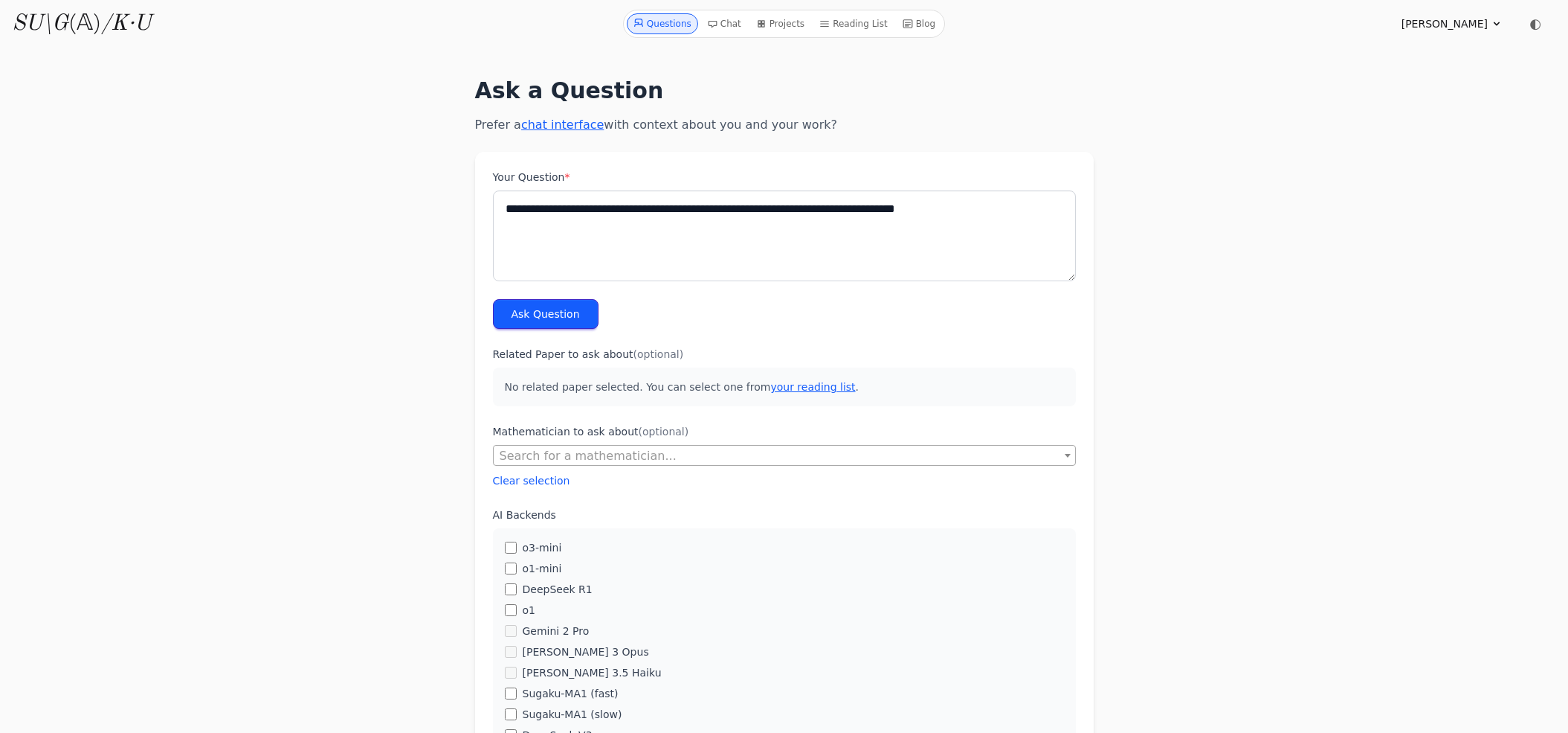
scroll to position [2, 0]
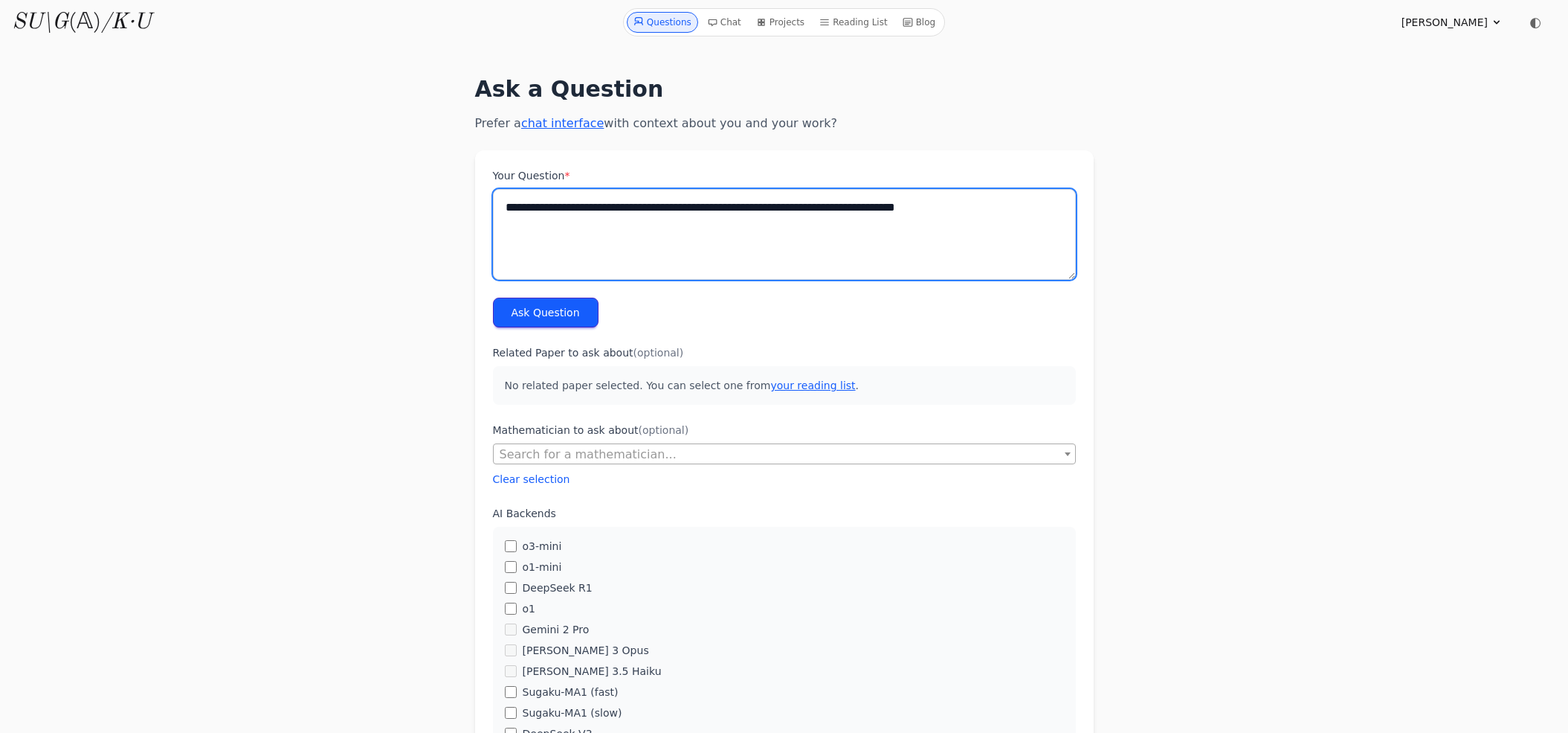
click at [606, 233] on textarea "**********" at bounding box center [784, 234] width 583 height 91
type textarea "**********"
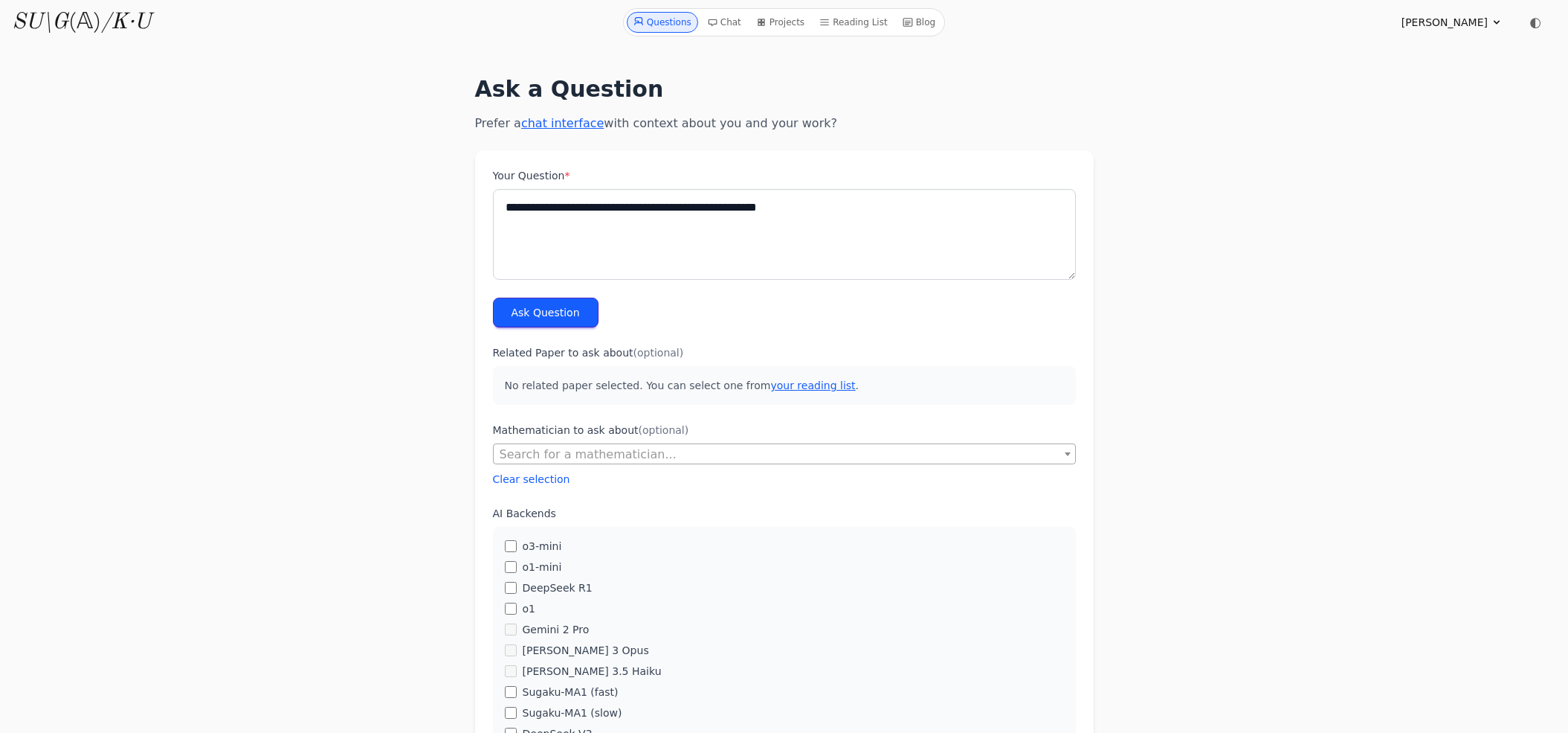
click at [559, 318] on button "Ask Question" at bounding box center [546, 312] width 106 height 30
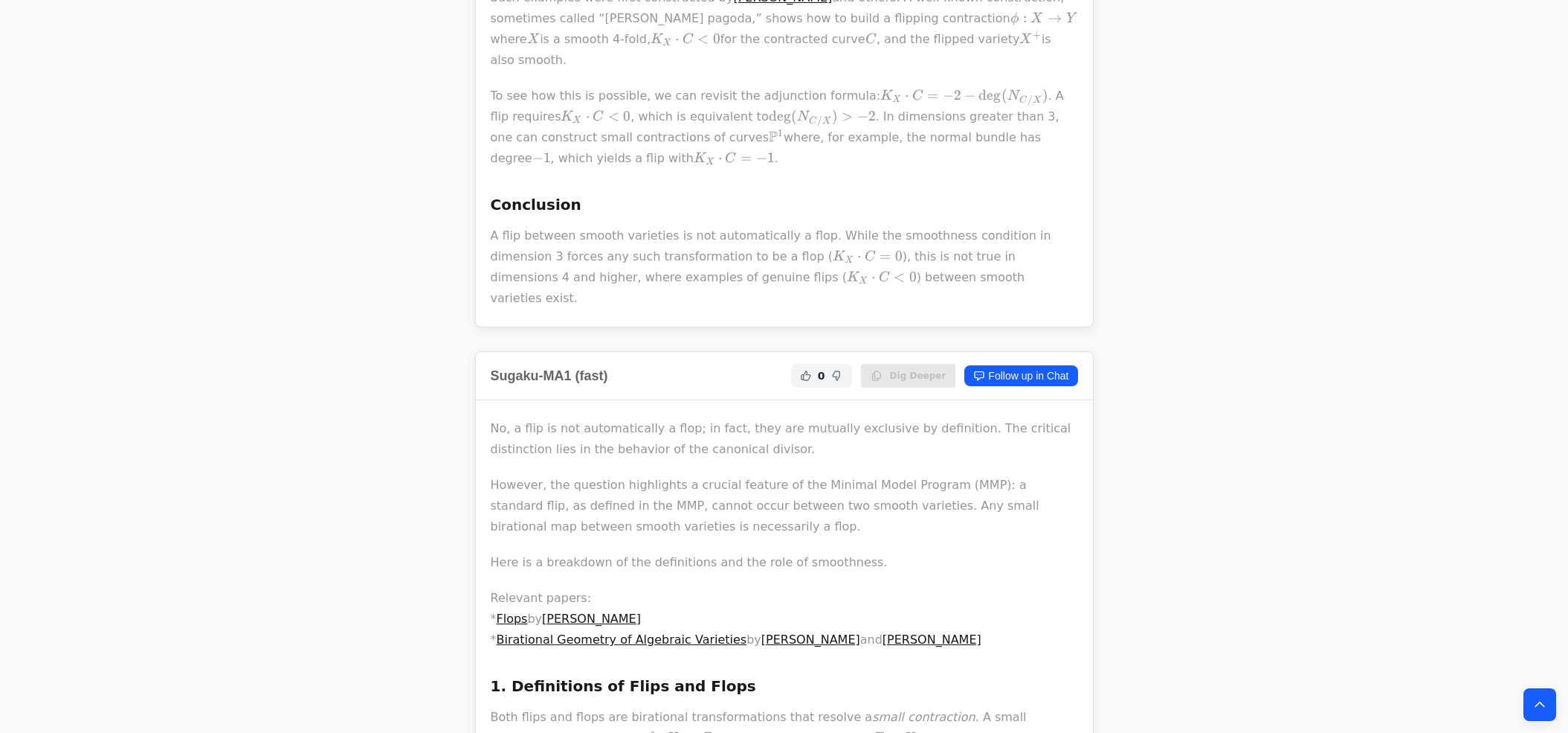
scroll to position [1706, 0]
